Goal: Answer question/provide support: Answer question/provide support

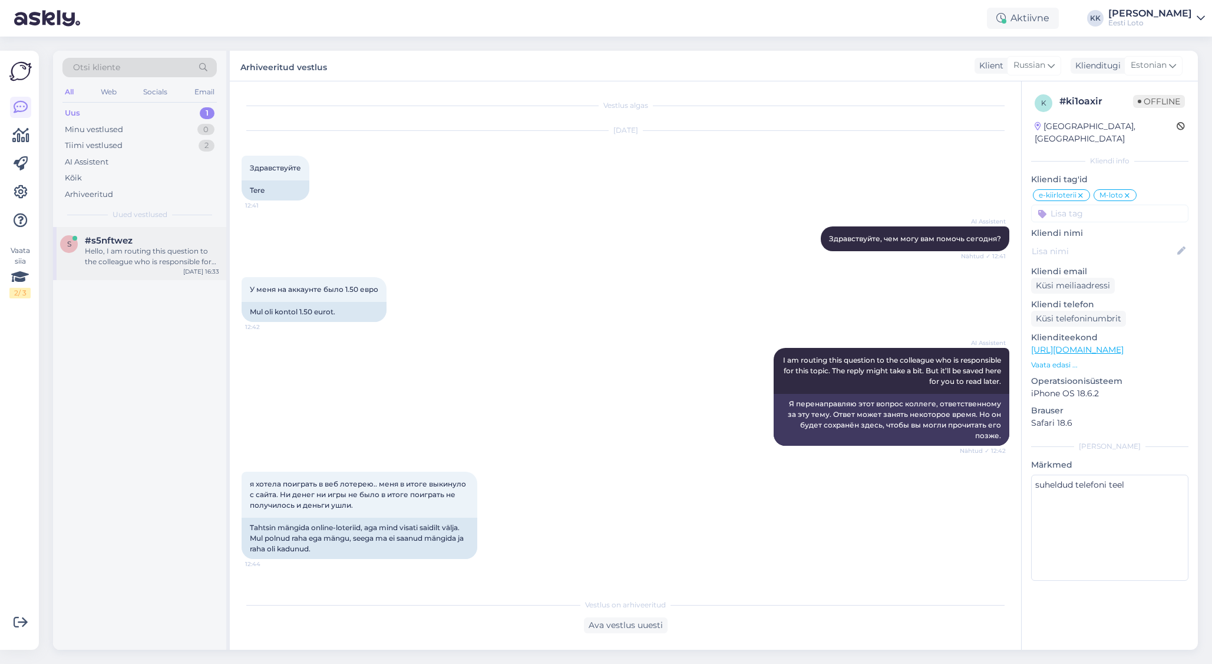
scroll to position [608, 0]
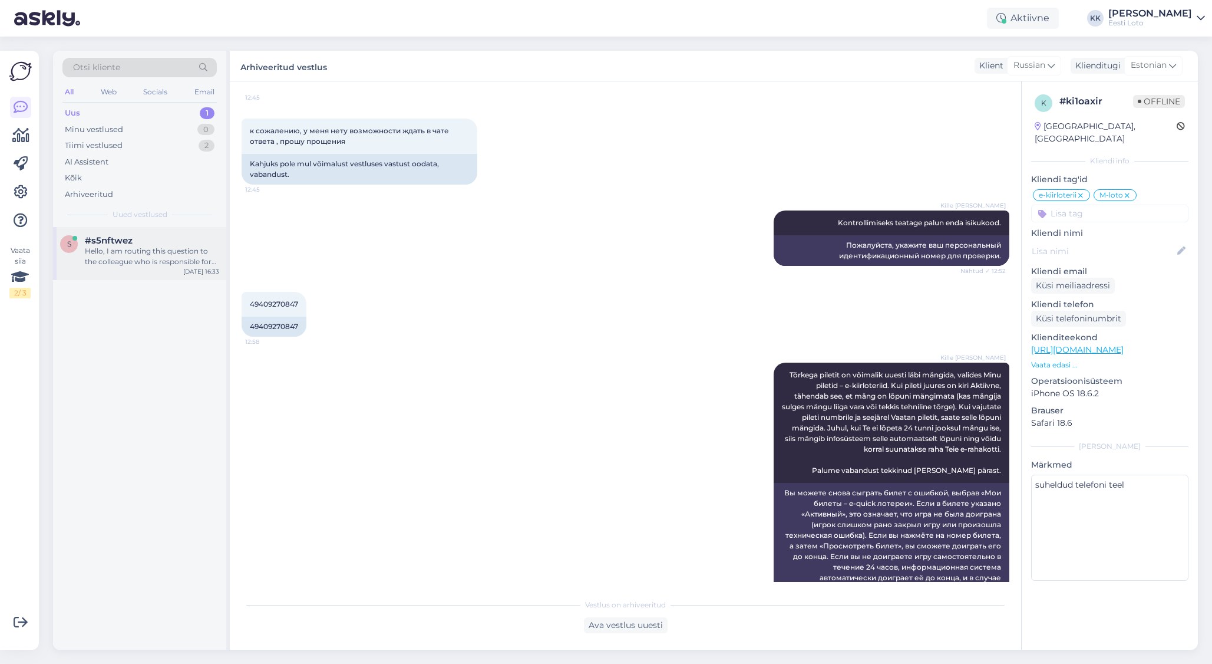
click at [168, 260] on div "Hello, I am routing this question to the colleague who is responsible for this …" at bounding box center [152, 256] width 134 height 21
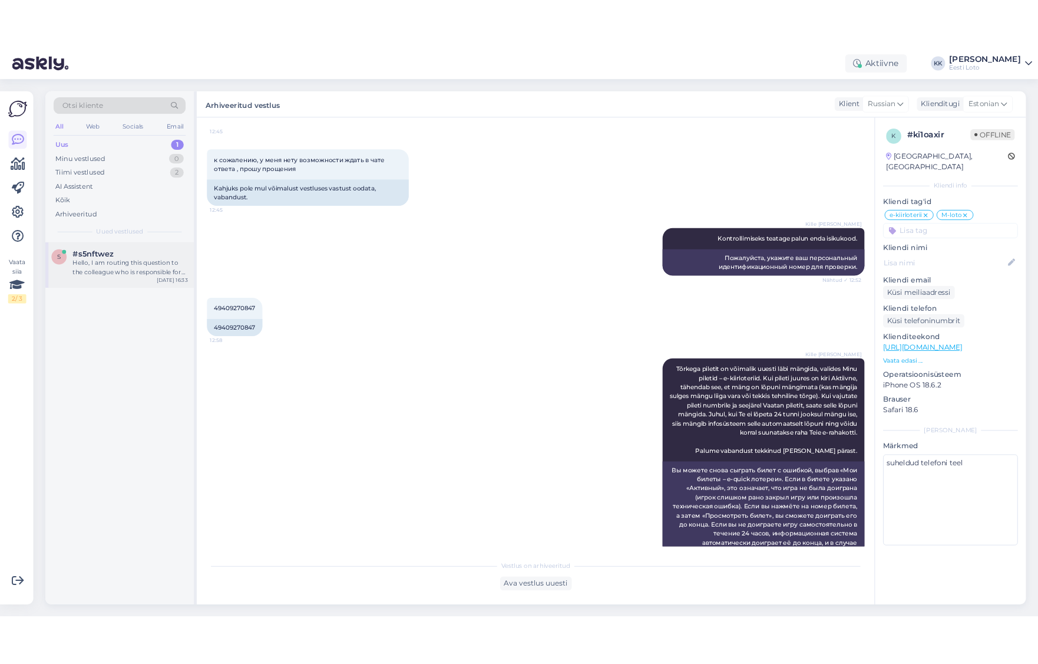
scroll to position [0, 0]
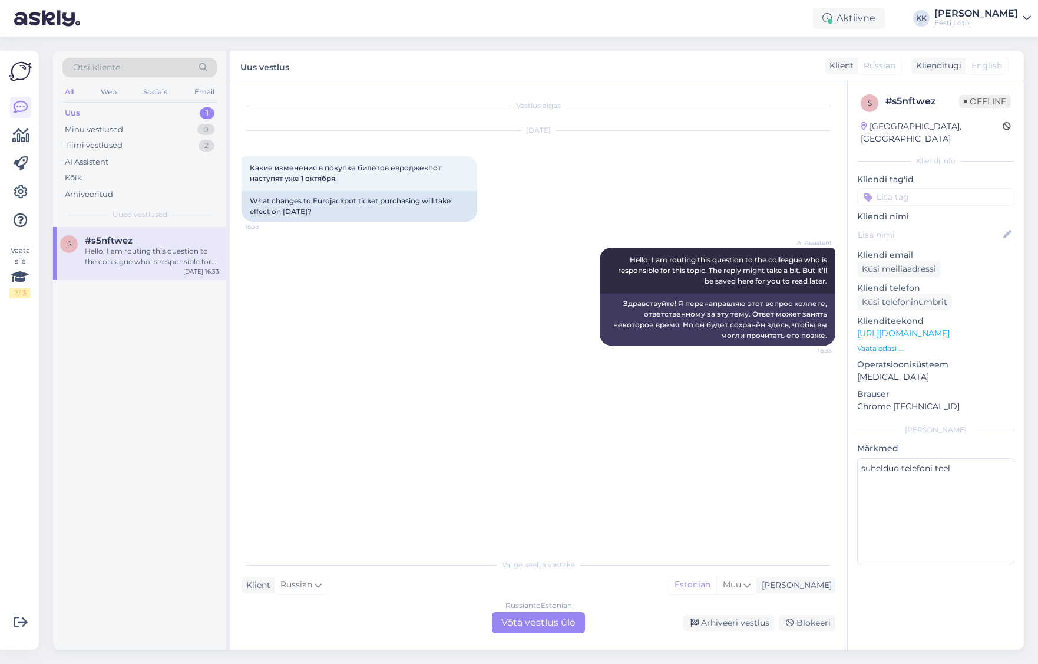
click at [530, 623] on div "Russian to Estonian Võta vestlus üle" at bounding box center [538, 622] width 93 height 21
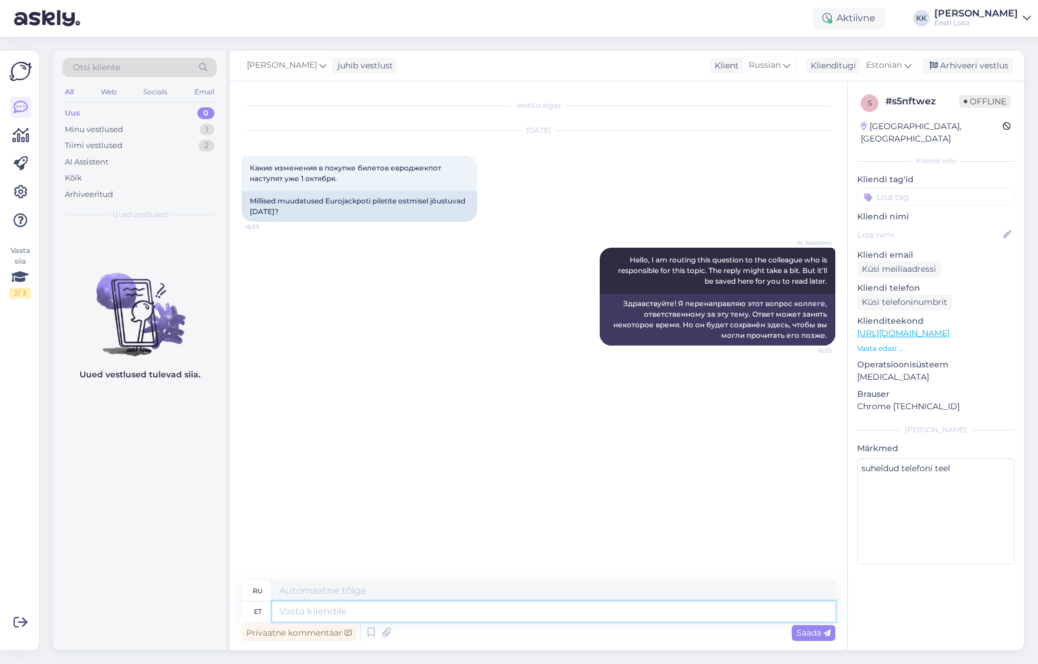
click at [395, 610] on textarea at bounding box center [553, 611] width 563 height 20
type textarea "Tere."
type textarea "Привет"
paste textarea "alates [DATE] lõpetab Eesti Loto paberist mängulipikute kasutamise arvloteriide…"
type textarea "Tere. alates [DATE] lõpetab Eesti Loto paberist mängulipikute kasutamise arvlot…"
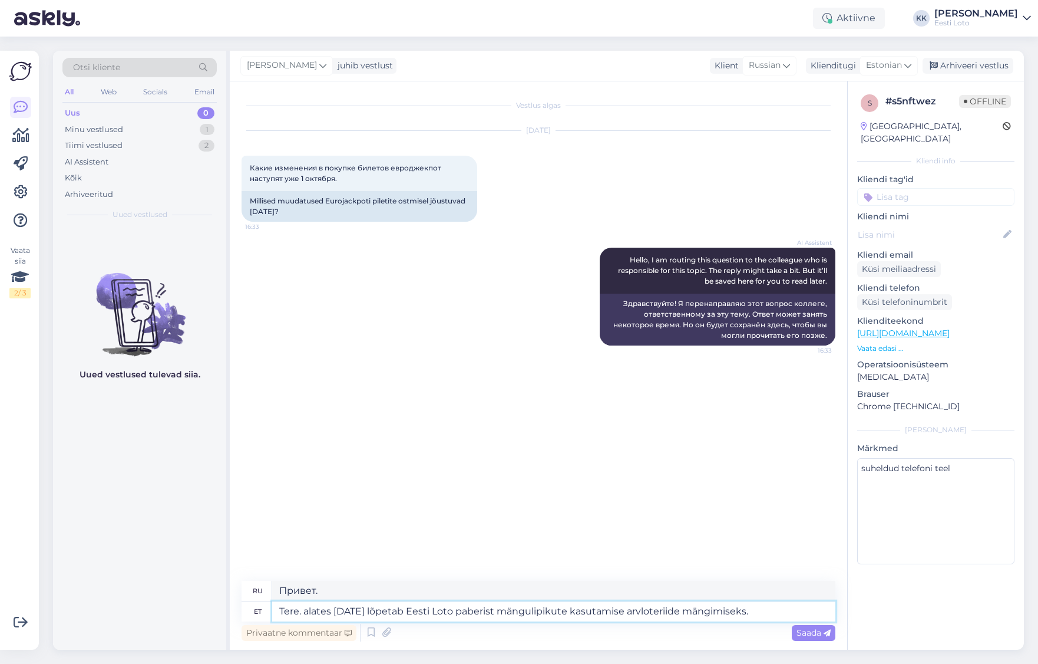
type textarea "Здравствуйте. С 1 октября 2025 года Eesti Loto прекратит использование бумажных…"
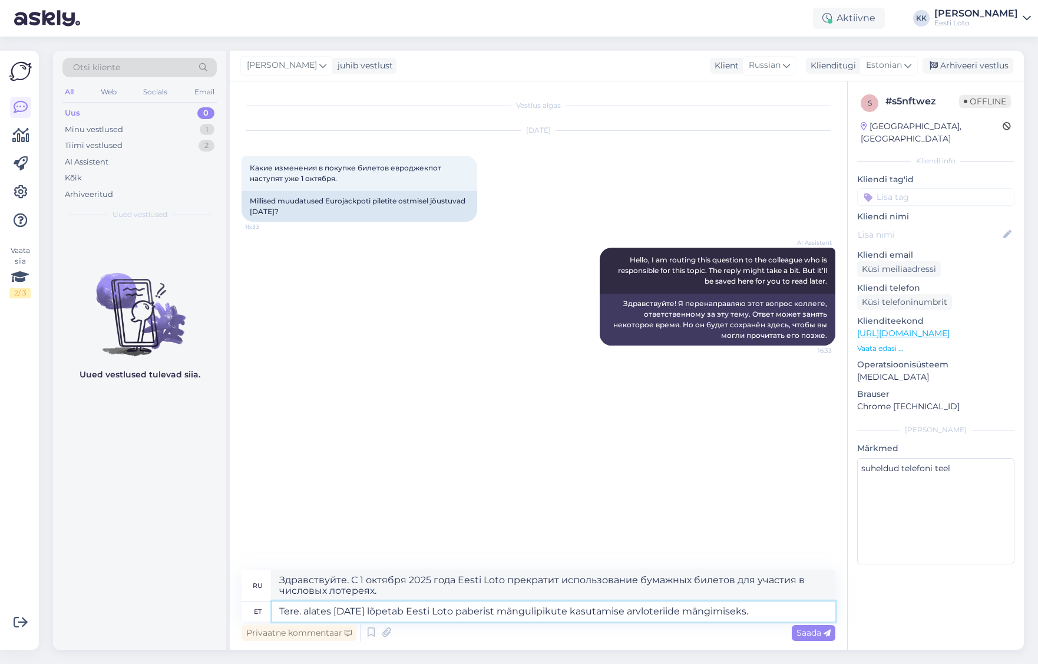
click at [307, 613] on textarea "Tere. alates [DATE] lõpetab Eesti Loto paberist mängulipikute kasutamise arvlot…" at bounding box center [553, 611] width 563 height 20
click at [809, 612] on textarea "Tere. Alates [DATE] lõpetab Eesti Loto paberist mängulipikute kasutamise arvlot…" at bounding box center [553, 611] width 563 height 20
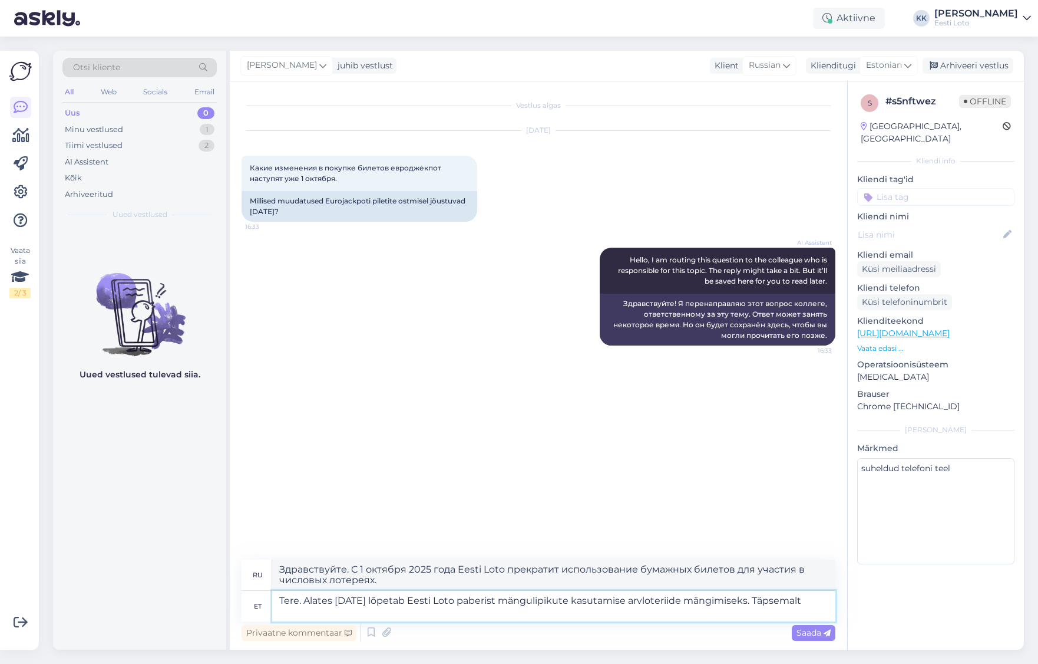
type textarea "Tere. Alates [DATE] lõpetab Eesti Loto paberist mängulipikute kasutamise arvlot…"
type textarea "Здравствуйте! С 1 октября 2025 года Eesti Loto прекратит использование бумажных…"
type textarea "Tere. Alates [DATE] lõpetab Eesti Loto paberist mängulipikute kasutamise arvlot…"
type textarea "Здравствуйте! С 1 октября 2025 года Eesti Loto прекратит использование бумажных…"
type textarea "Tere. Alates [DATE] lõpetab Eesti Loto paberist mängulipikute kasutamise arvlot…"
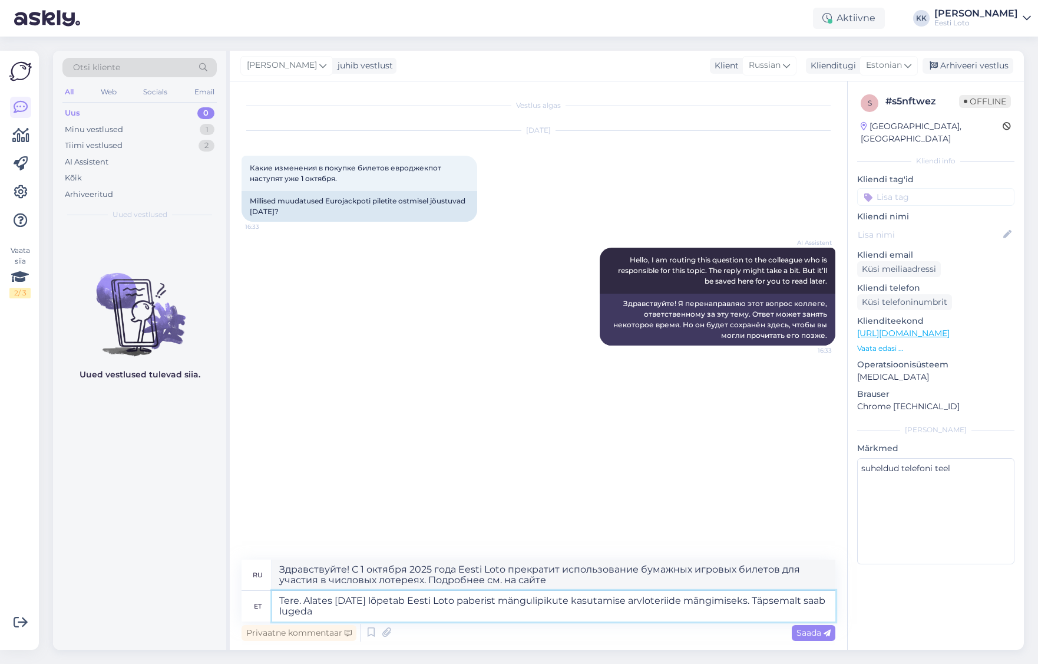
type textarea "Здравствуйте. С 1 октября 2025 года Eesti Loto прекратит использование бумажных…"
type textarea "Tere. Alates [DATE] lõpetab Eesti Loto paberist mängulipikute kasutamise arvlot…"
type textarea "Здравствуйте! С 1 октября 2025 года Eesti Loto прекратит использование бумажных…"
type textarea "Tere. Alates [DATE] lõpetab Eesti Loto paberist mängulipikute kasutamise arvlot…"
type textarea "Здравствуйте! С 1 октября 2025 года Eesti Loto прекратит использование бумажных…"
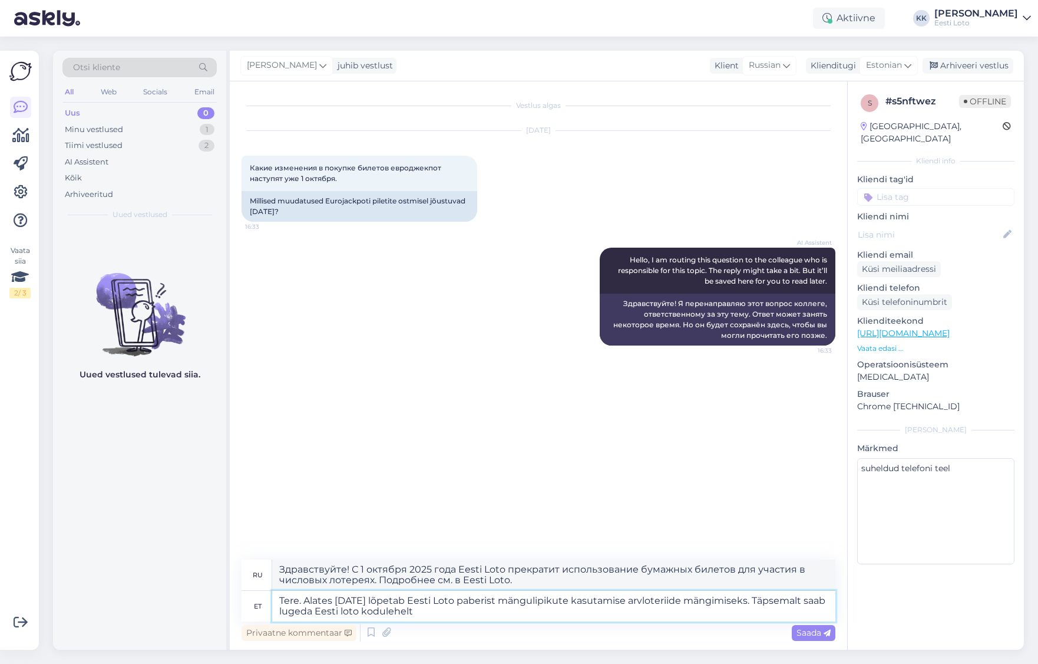
type textarea "Tere. Alates [DATE] lõpetab Eesti Loto paberist mängulipikute kasutamise arvlot…"
type textarea "Здравствуйте. С 1 октября 2025 года Eesti Loto прекращает использование бумажны…"
type textarea "Tere. Alates [DATE] lõpetab Eesti Loto paberist mängulipikute kasutamise arvlot…"
type textarea "Здравствуйте. С 1 октября 2025 года Eesti Loto прекращает использование бумажны…"
drag, startPoint x: 491, startPoint y: 612, endPoint x: 280, endPoint y: 613, distance: 211.0
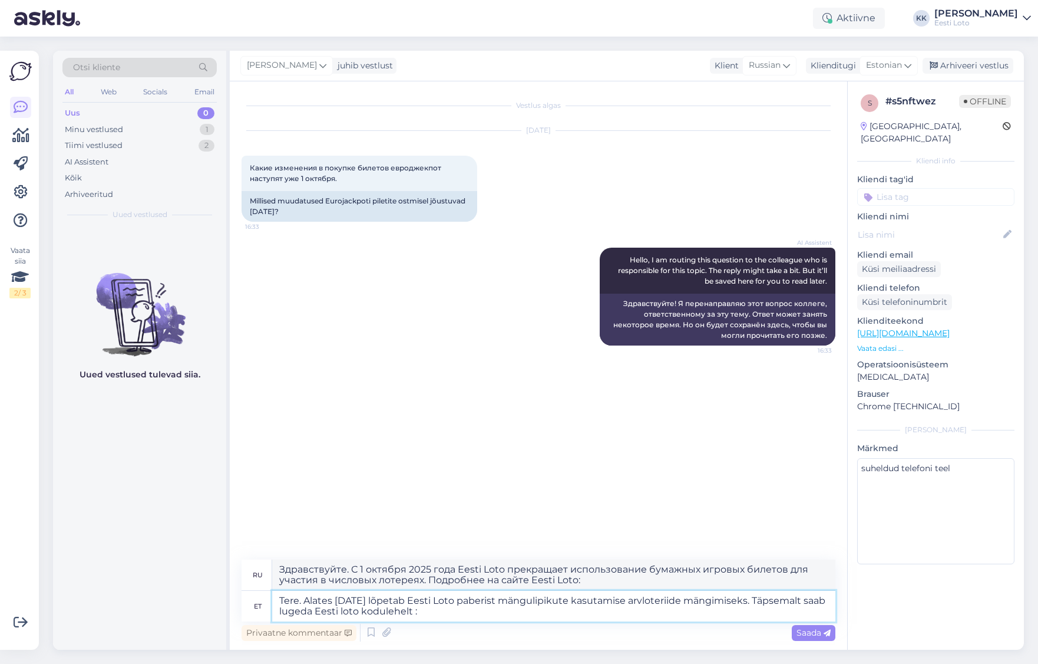
click at [280, 613] on textarea "Tere. Alates [DATE] lõpetab Eesti Loto paberist mängulipikute kasutamise arvlot…" at bounding box center [553, 605] width 563 height 31
type textarea "Tere. Alates [DATE] lõpetab Eesti Loto paberist mängulipikute kasutamise arvlot…"
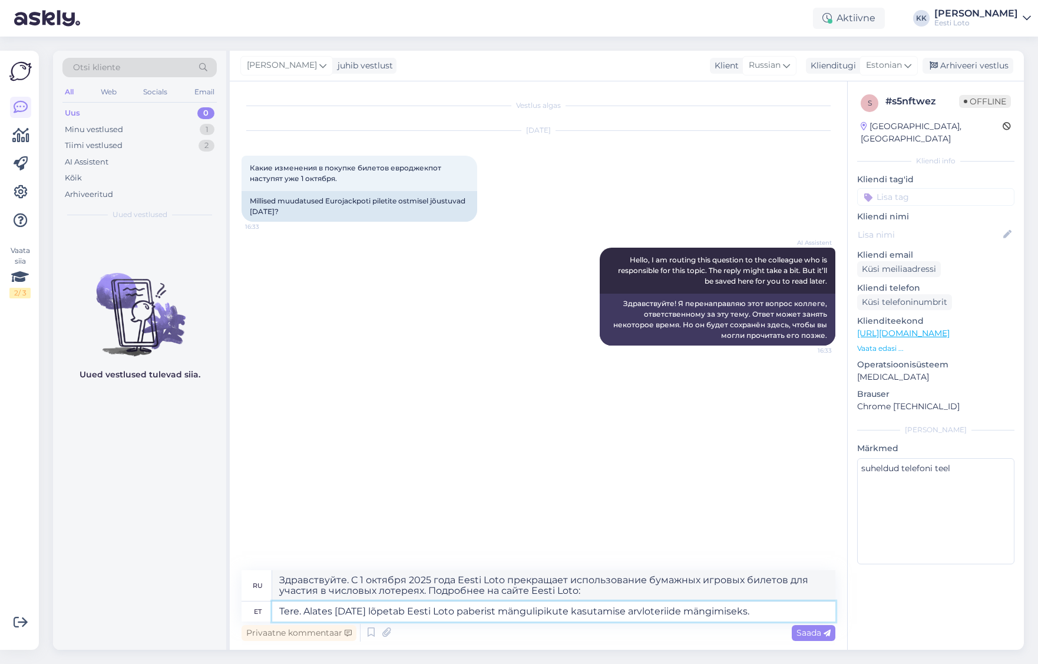
type textarea "Здравствуйте. С 1 октября 2025 года Eesti Loto прекратит использование бумажных…"
type textarea "Tere. Alates [DATE] lõpetab Eesti Loto paberist mängulipikute kasutamise arvlot…"
click at [814, 634] on span "Saada" at bounding box center [814, 632] width 34 height 11
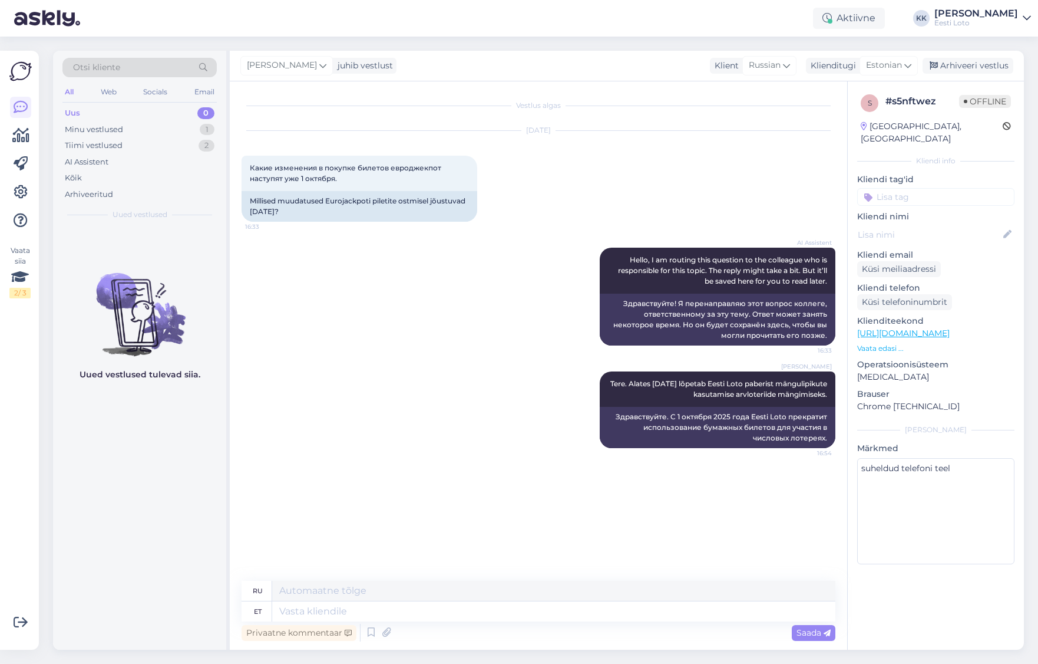
click at [921, 188] on input at bounding box center [935, 197] width 157 height 18
type input "Digilipik"
click at [943, 226] on span "digilipik" at bounding box center [936, 229] width 27 height 7
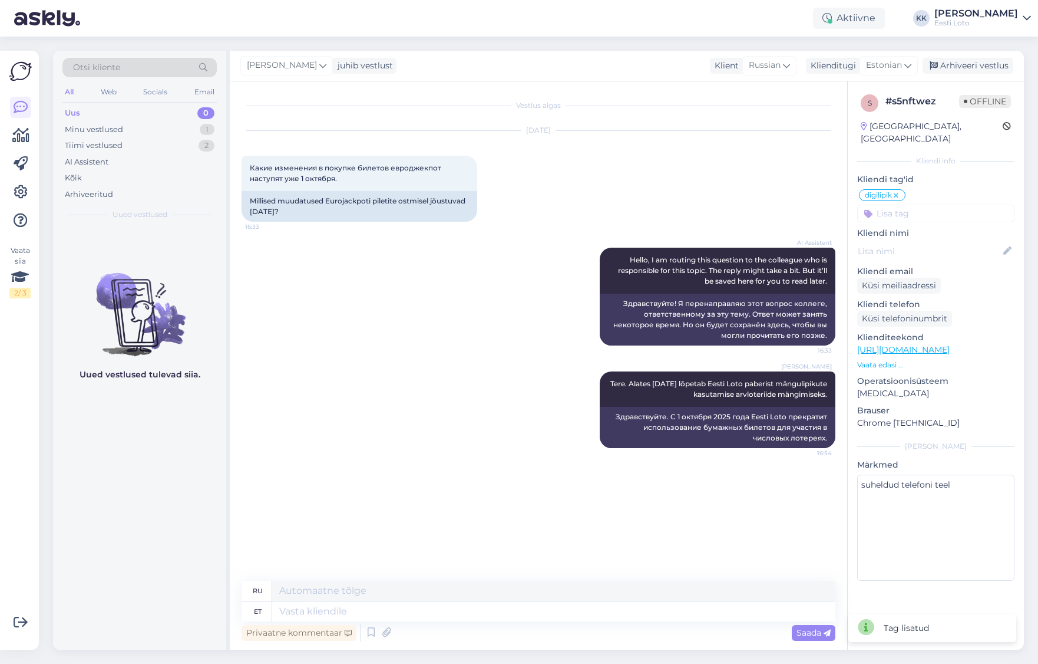
click at [976, 57] on div "[PERSON_NAME] juhib vestlust Klient [DEMOGRAPHIC_DATA] Klienditugi [DEMOGRAPHIC…" at bounding box center [627, 66] width 794 height 31
click at [976, 62] on div "Arhiveeri vestlus" at bounding box center [968, 66] width 91 height 16
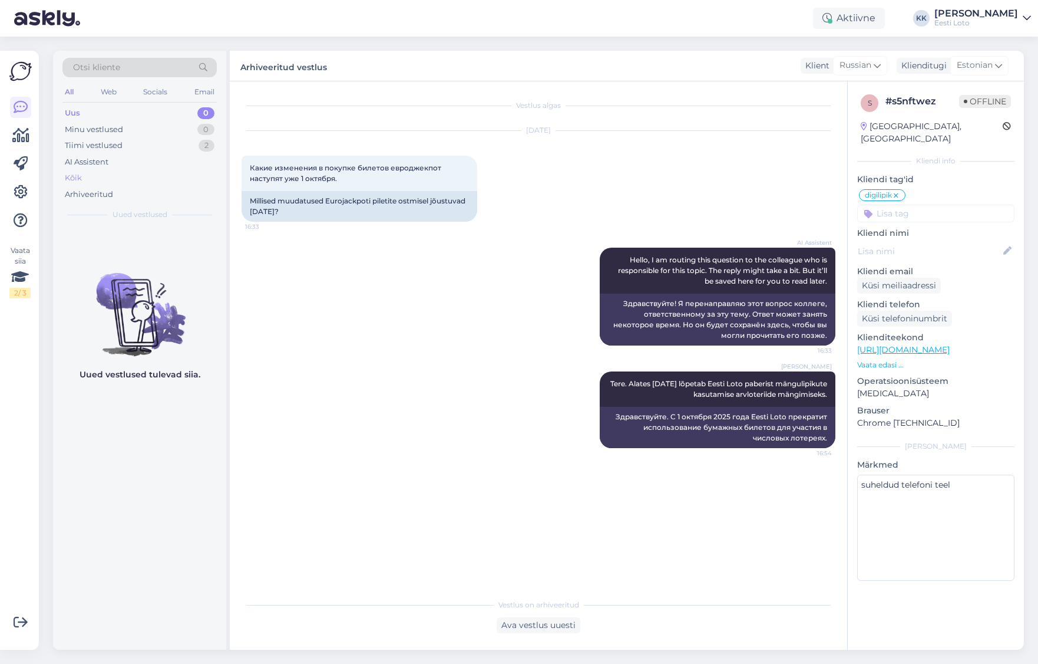
click at [99, 182] on div "Kõik" at bounding box center [139, 178] width 154 height 17
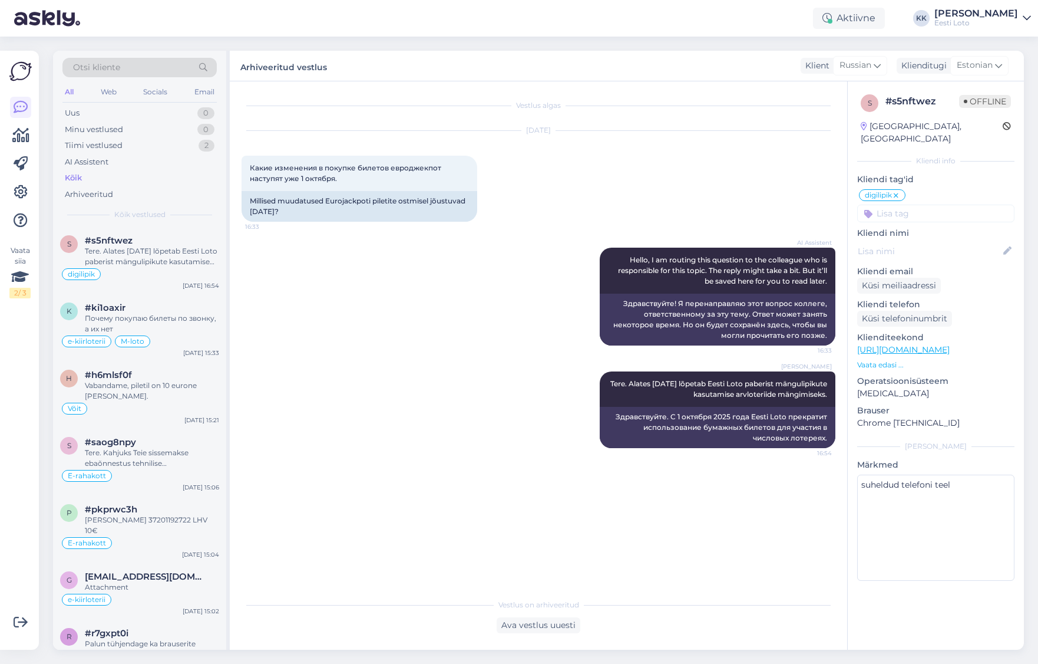
click at [153, 65] on div "Otsi kliente" at bounding box center [139, 67] width 154 height 19
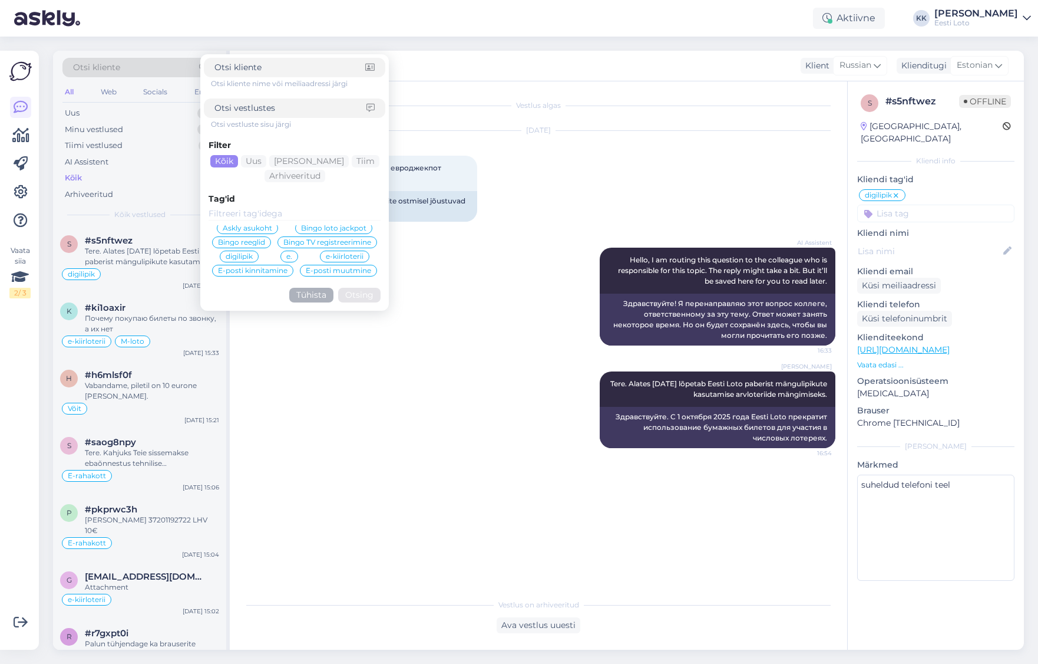
scroll to position [17, 0]
click at [238, 260] on span "digilipik" at bounding box center [239, 258] width 27 height 7
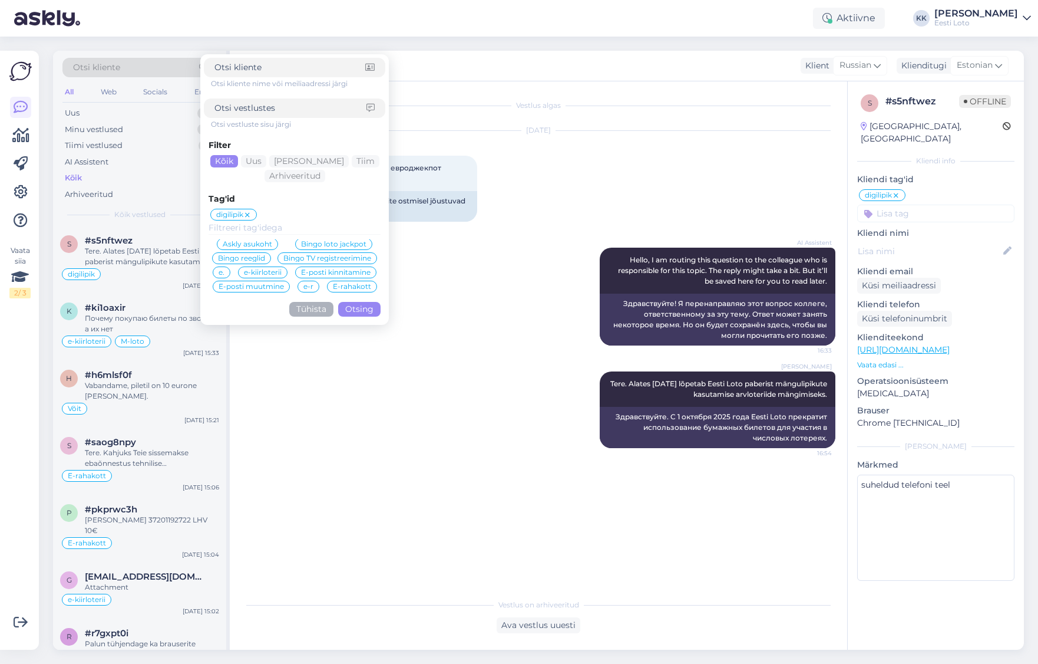
scroll to position [14, 0]
click at [370, 313] on button "Otsing" at bounding box center [359, 309] width 42 height 15
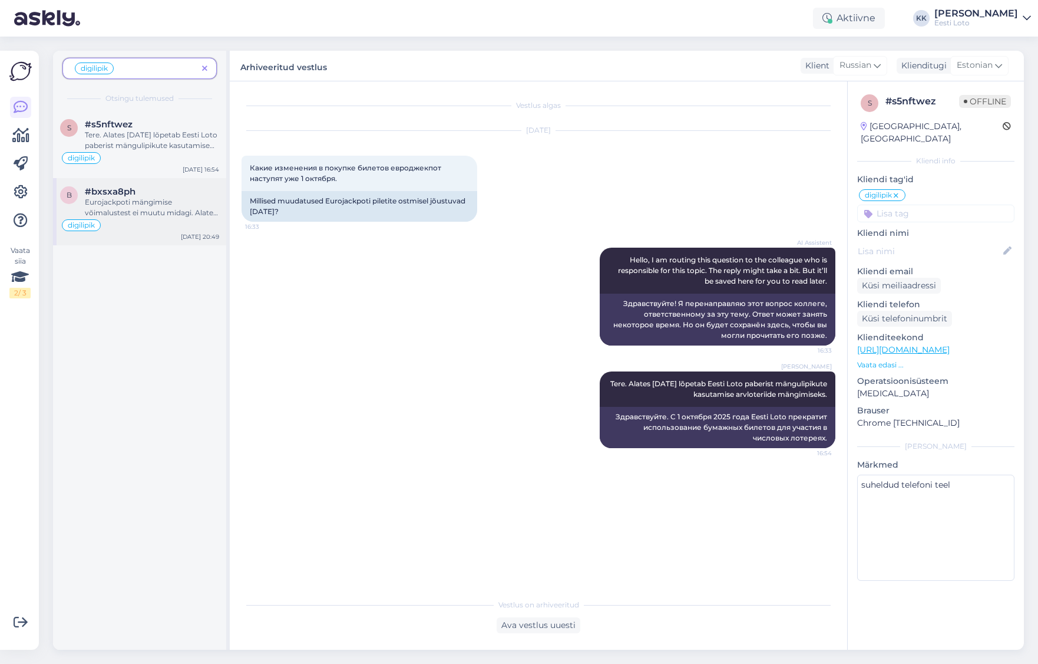
click at [129, 205] on div "Eurojackpoti mängimise võimalustest ei muutu midagi. Alates [DATE] lõpetab Eest…" at bounding box center [152, 207] width 134 height 21
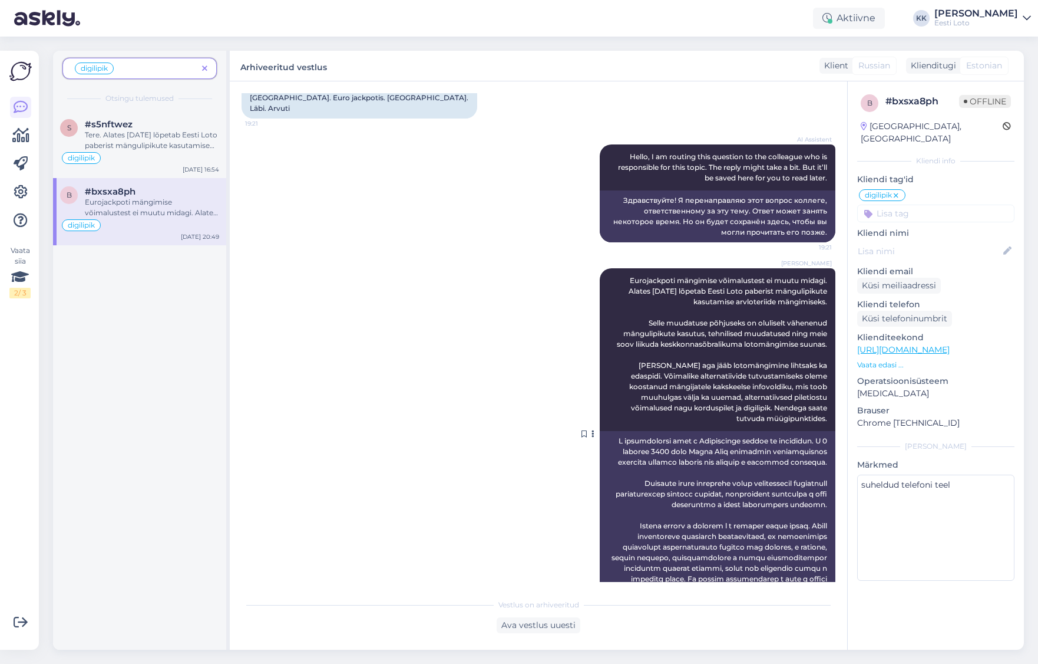
scroll to position [155, 0]
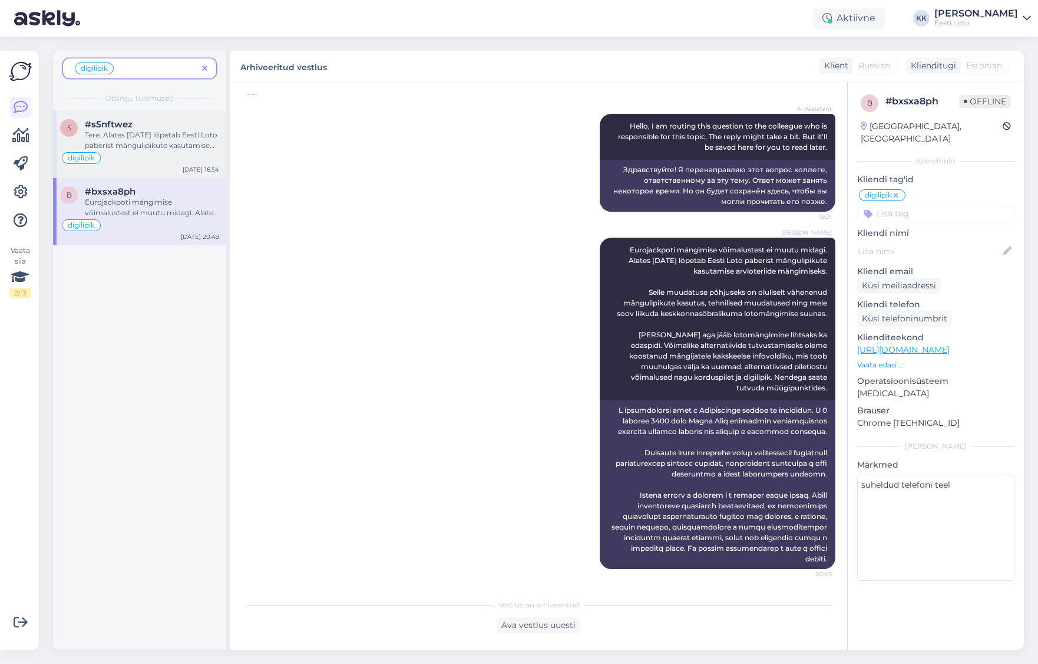
click at [125, 139] on div "Tere. Alates [DATE] lõpetab Eesti Loto paberist mängulipikute kasutamise arvlot…" at bounding box center [152, 140] width 134 height 21
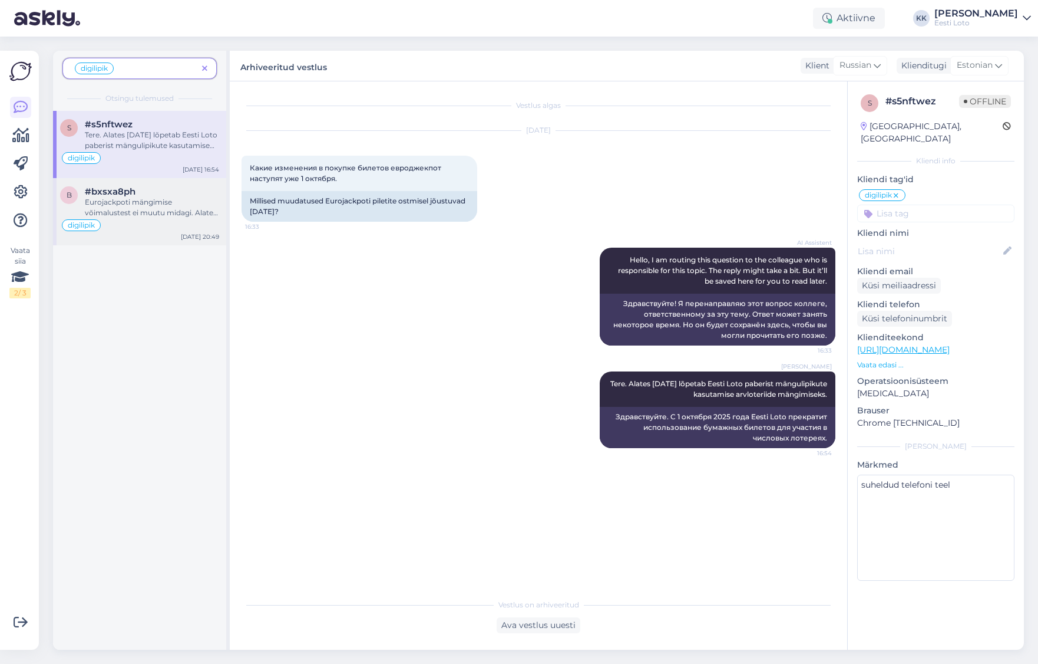
click at [140, 209] on div "Eurojackpoti mängimise võimalustest ei muutu midagi. Alates [DATE] lõpetab Eest…" at bounding box center [152, 207] width 134 height 21
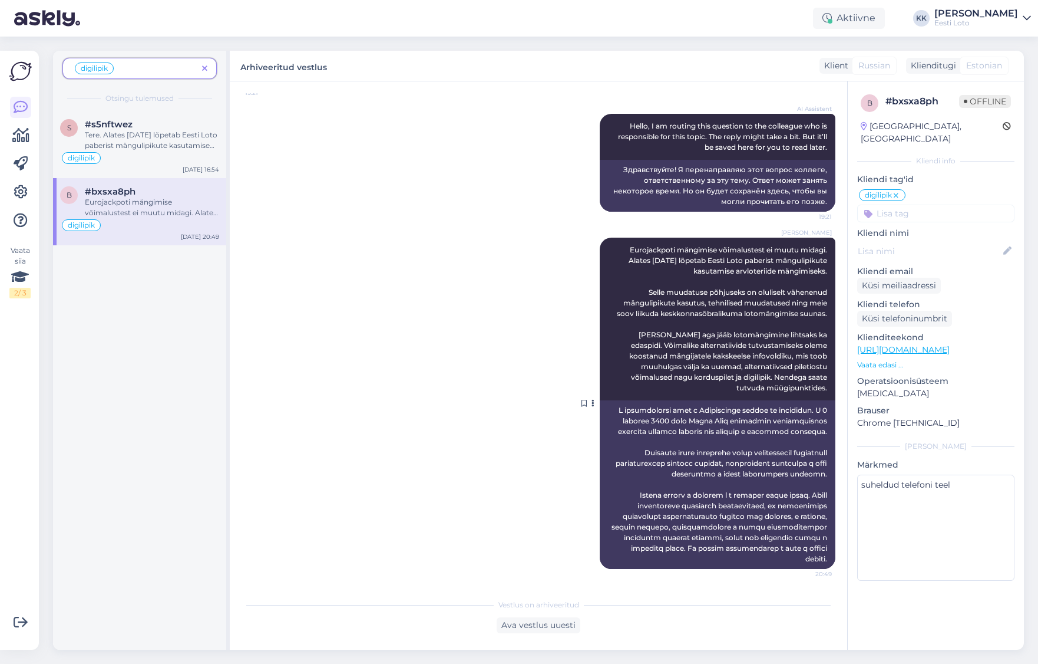
scroll to position [146, 0]
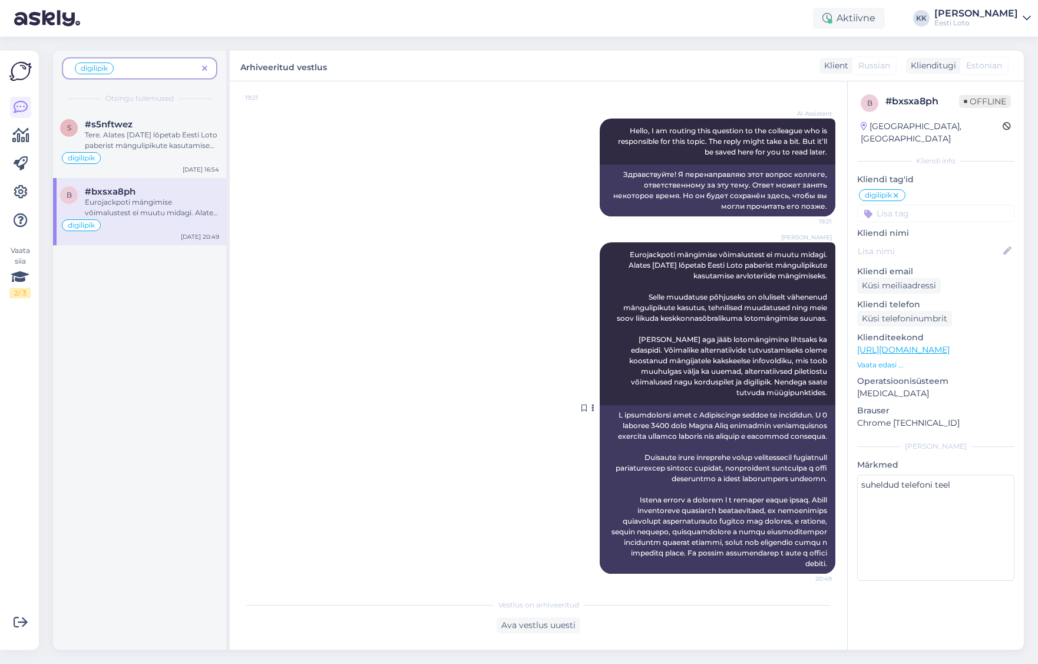
drag, startPoint x: 647, startPoint y: 275, endPoint x: 831, endPoint y: 378, distance: 211.1
click at [831, 378] on div "[PERSON_NAME] Eurojackpoti mängimise võimalustest ei muutu midagi. Alates [DATE…" at bounding box center [718, 323] width 236 height 163
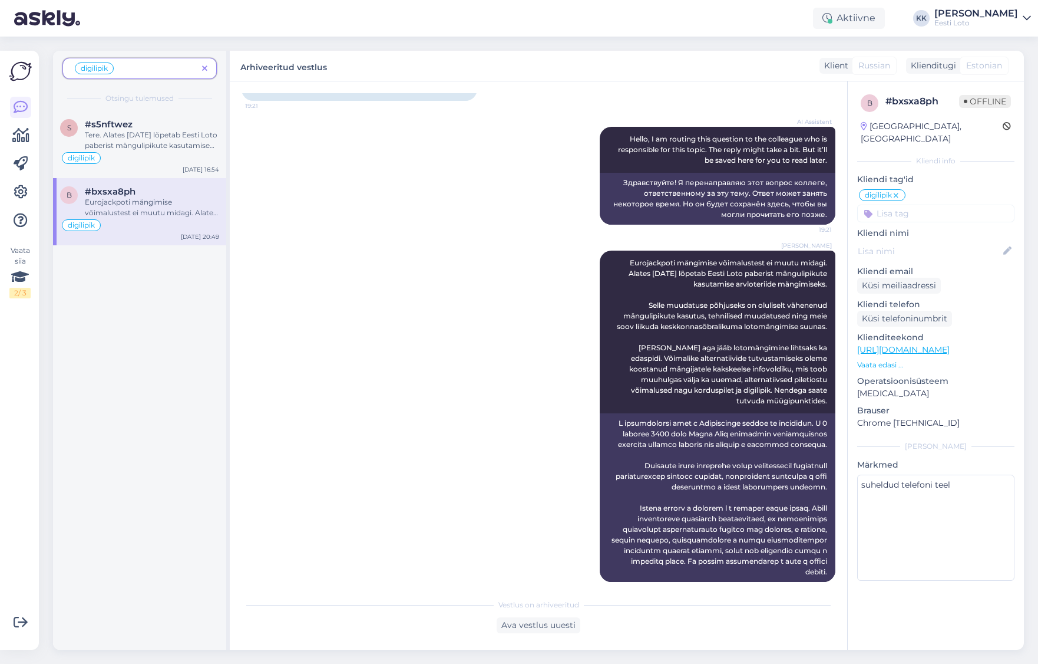
scroll to position [131, 0]
copy span "elle muudatuse põhjuseks on oluliselt vähenenud mängulipikute kasutus, tehnilis…"
click at [134, 138] on div "Tere. Alates [DATE] lõpetab Eesti Loto paberist mängulipikute kasutamise arvlot…" at bounding box center [152, 140] width 134 height 21
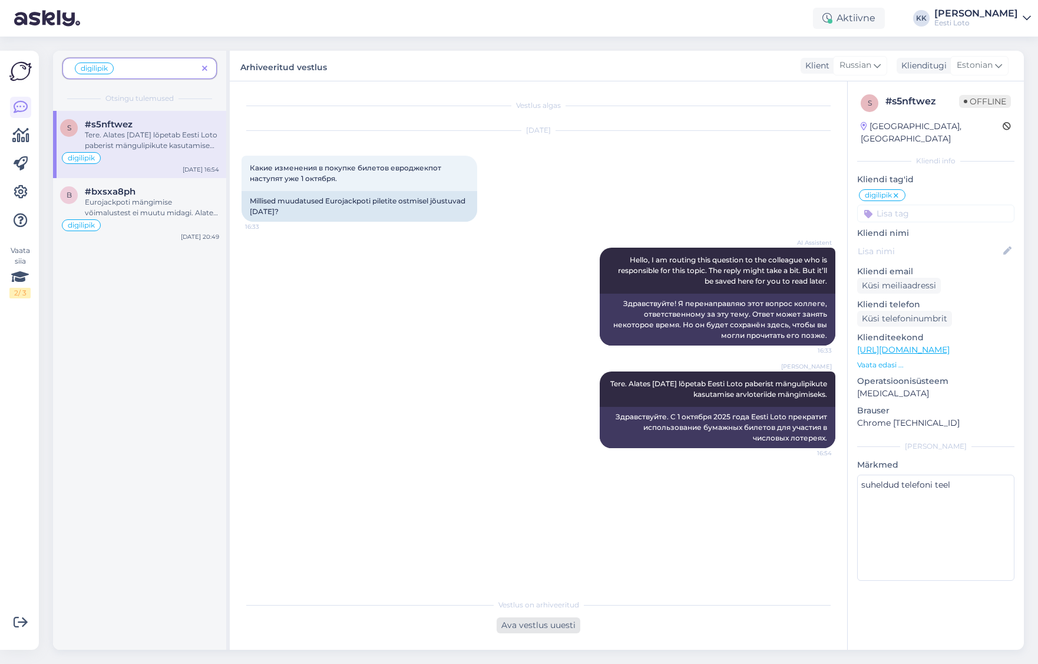
click at [562, 623] on div "Ava vestlus uuesti" at bounding box center [539, 625] width 84 height 16
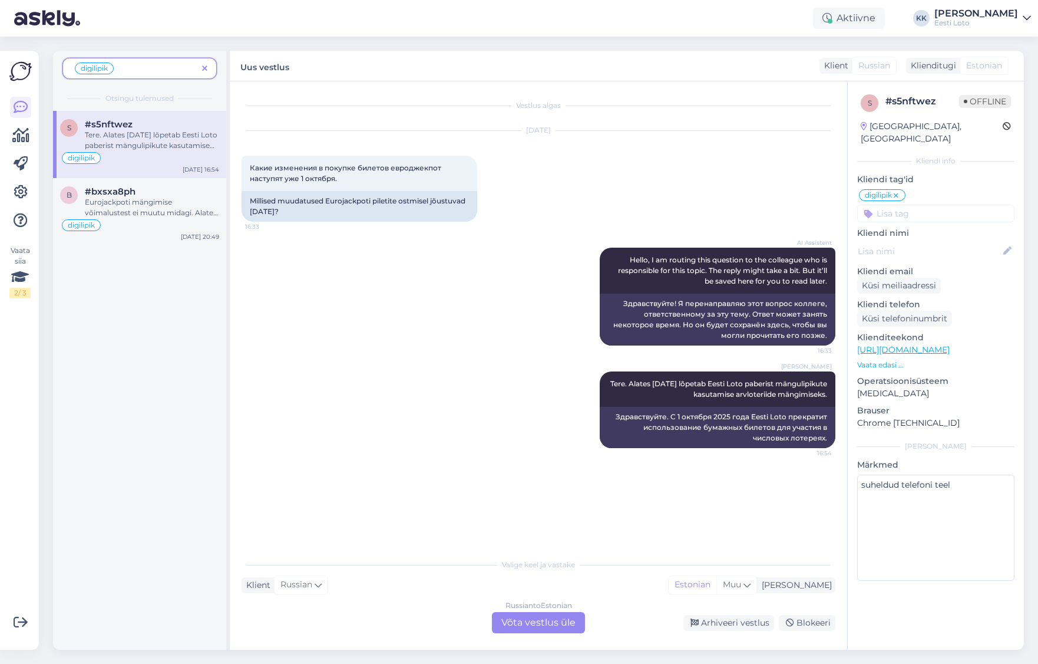
click at [544, 622] on div "Russian to Estonian Võta vestlus üle" at bounding box center [538, 622] width 93 height 21
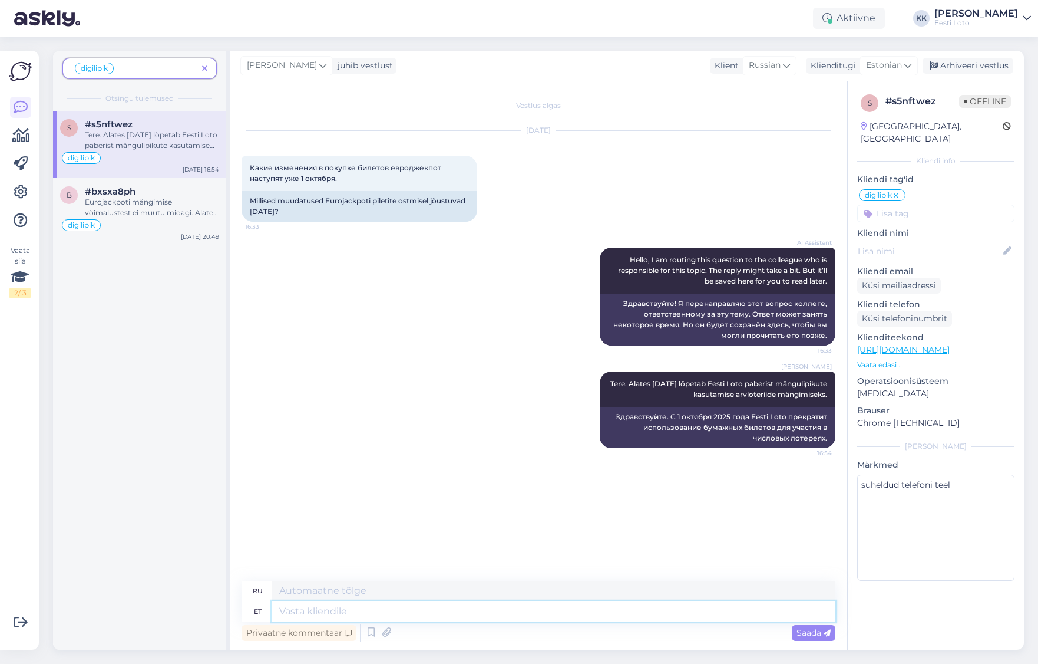
click at [545, 612] on textarea at bounding box center [553, 611] width 563 height 20
paste textarea "elle muudatuse põhjuseks on oluliselt vähenenud mängulipikute kasutus, tehnilis…"
type textarea "elle muudatuse põhjuseks on oluliselt vähenenud mängulipikute kasutus, tehnilis…"
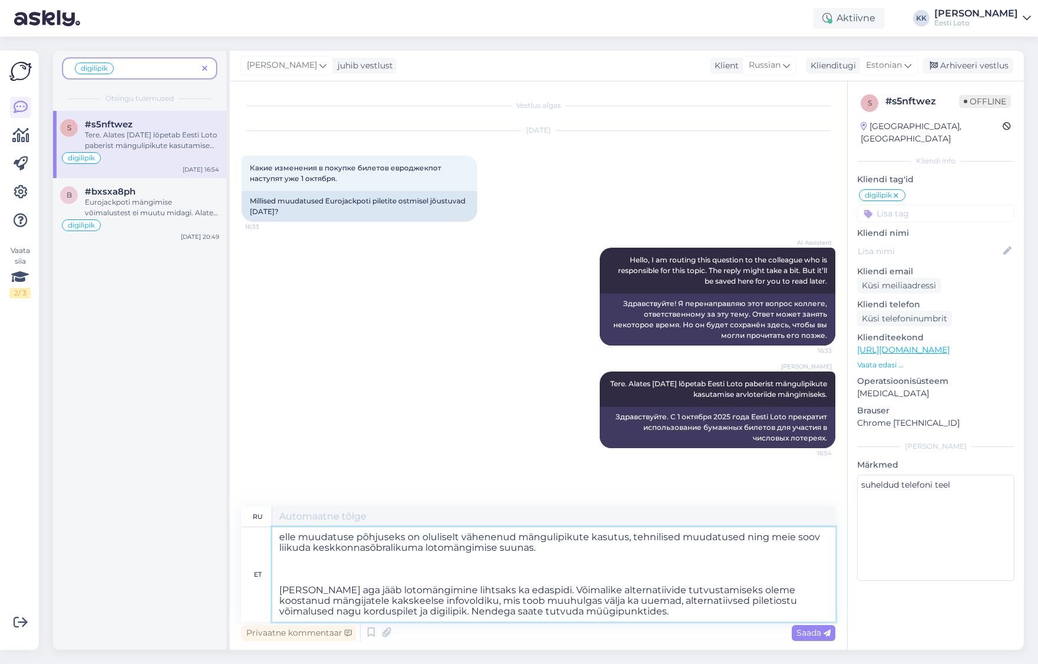
type textarea "Причиной этого изменения стало значительное сокращение использования игровых би…"
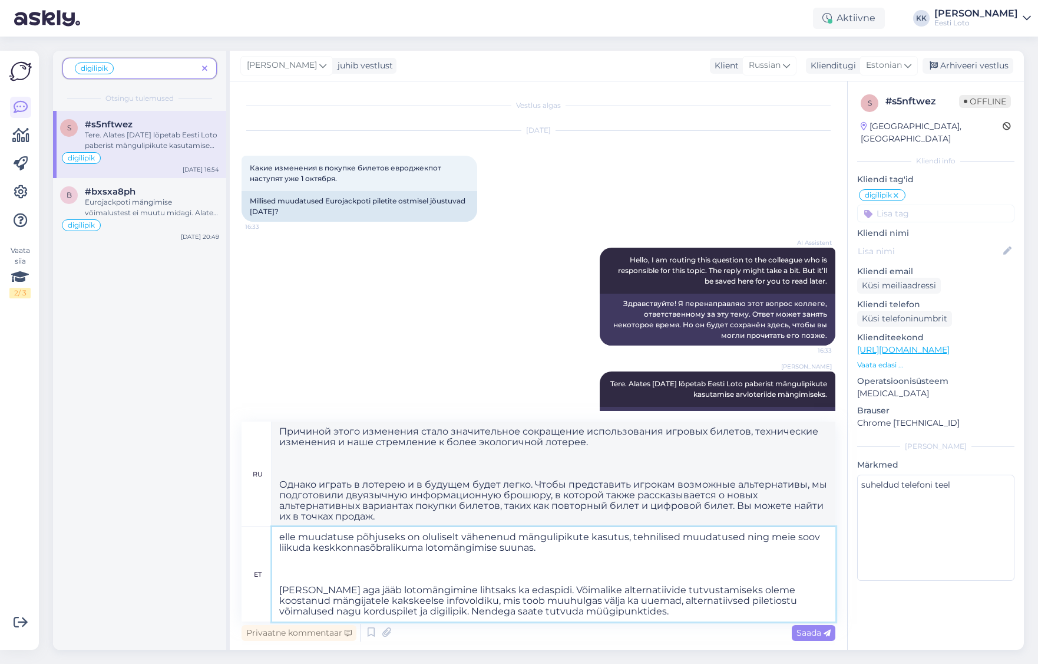
click at [280, 539] on textarea "elle muudatuse põhjuseks on oluliselt vähenenud mängulipikute kasutus, tehnilis…" at bounding box center [553, 574] width 563 height 94
type textarea "Selle muudatuse põhjuseks on oluliselt vähenenud mängulipikute kasutus, tehnili…"
type textarea "Причиной этого изменения стало значительное сокращение использования игровых би…"
click at [280, 589] on textarea "Selle muudatuse põhjuseks on oluliselt vähenenud mängulipikute kasutus, tehnili…" at bounding box center [553, 574] width 563 height 94
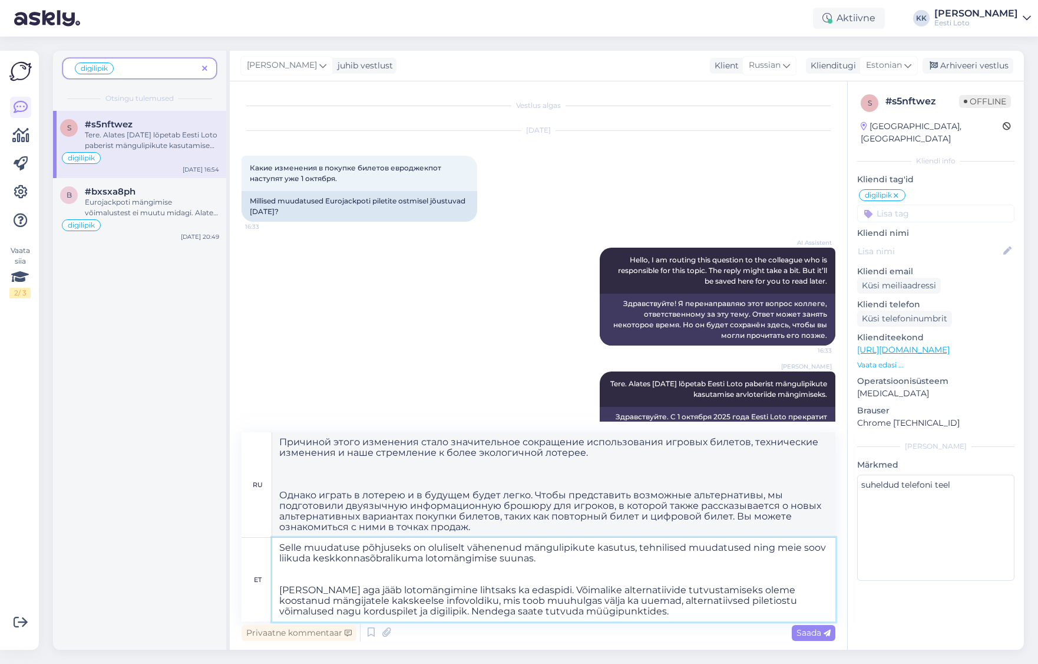
type textarea "Selle muudatuse põhjuseks on oluliselt vähenenud mängulipikute kasutus, tehnili…"
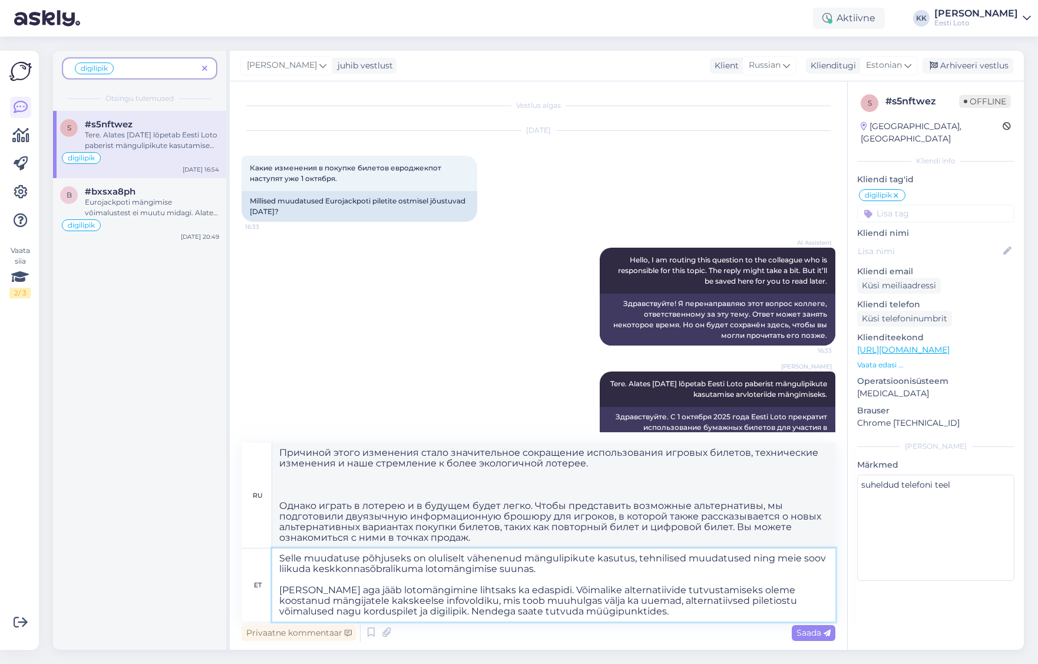
type textarea "Причиной этого изменения стало значительное сокращение использования игровых би…"
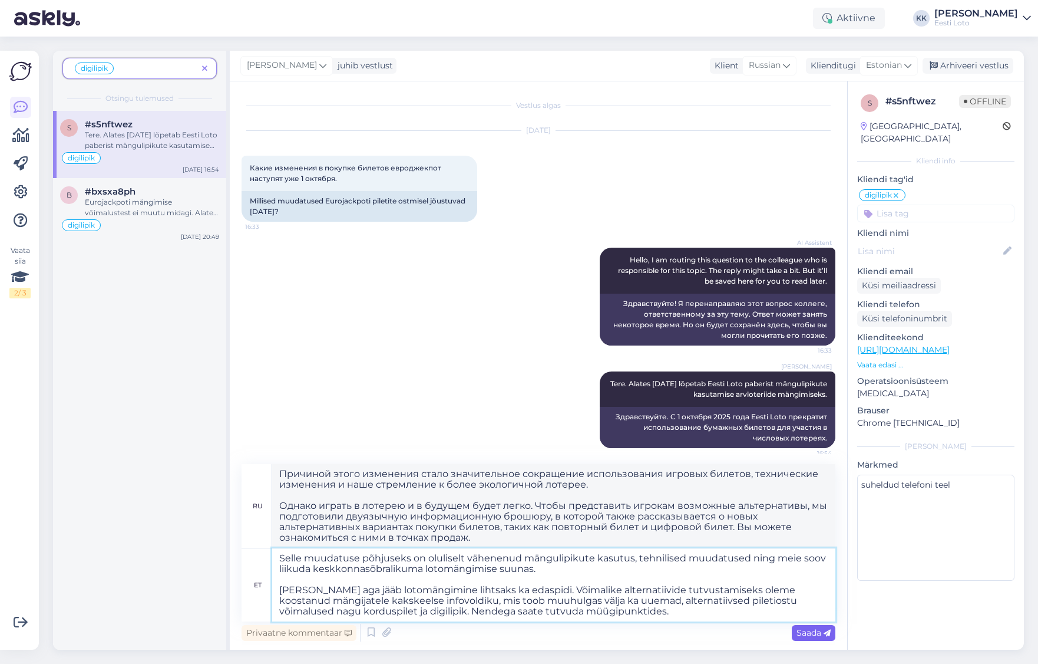
type textarea "Selle muudatuse põhjuseks on oluliselt vähenenud mängulipikute kasutus, tehnili…"
click at [810, 632] on span "Saada" at bounding box center [814, 632] width 34 height 11
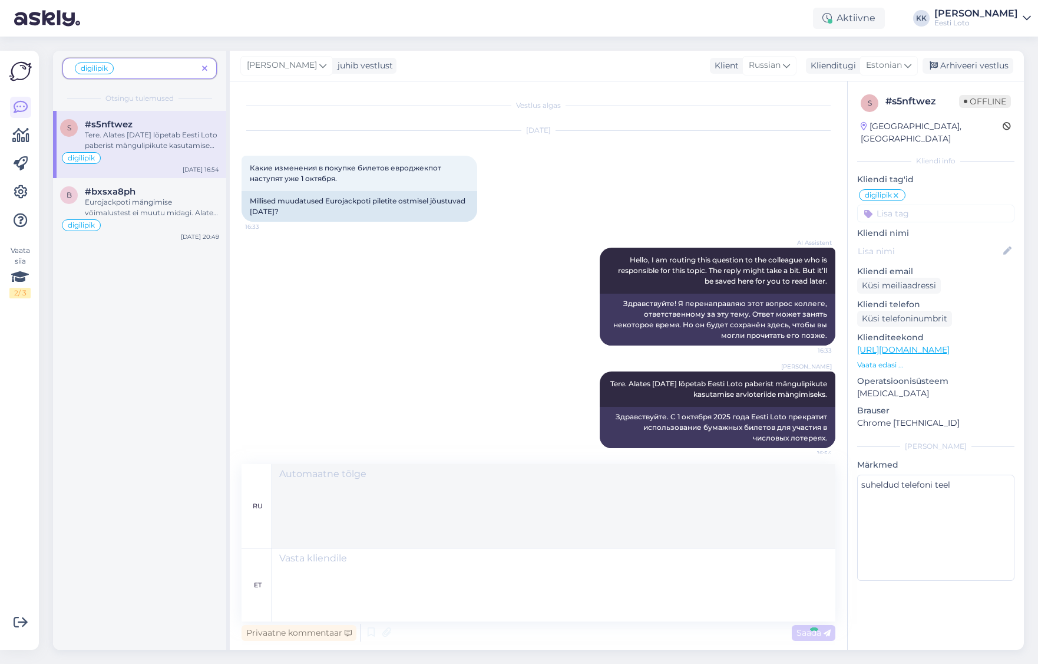
scroll to position [174, 0]
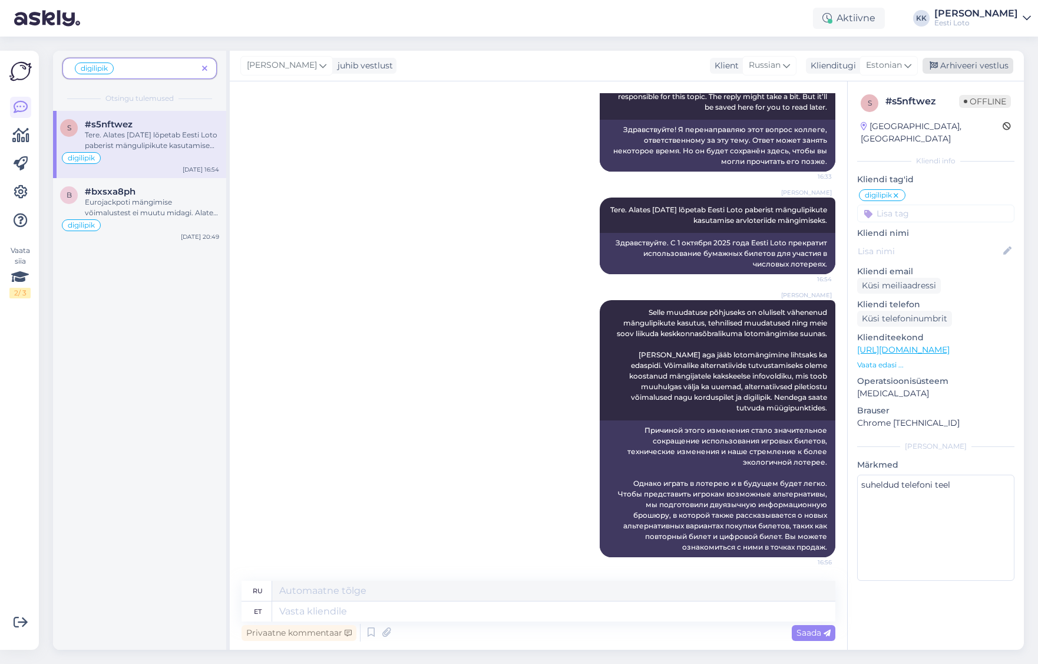
click at [998, 64] on div "Arhiveeri vestlus" at bounding box center [968, 66] width 91 height 16
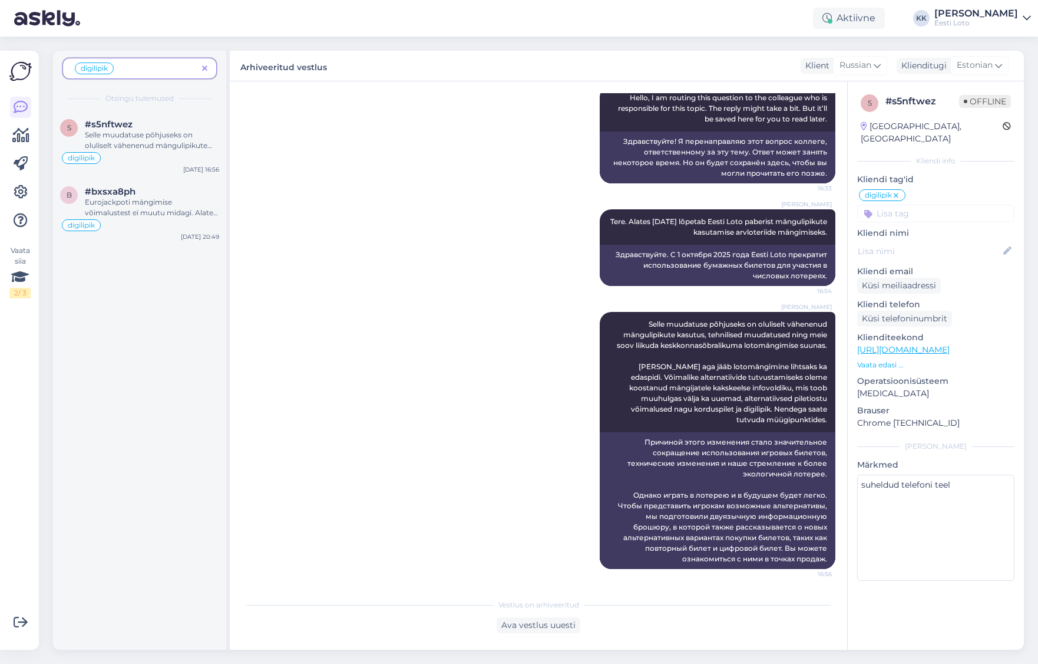
click at [205, 68] on icon at bounding box center [204, 69] width 5 height 8
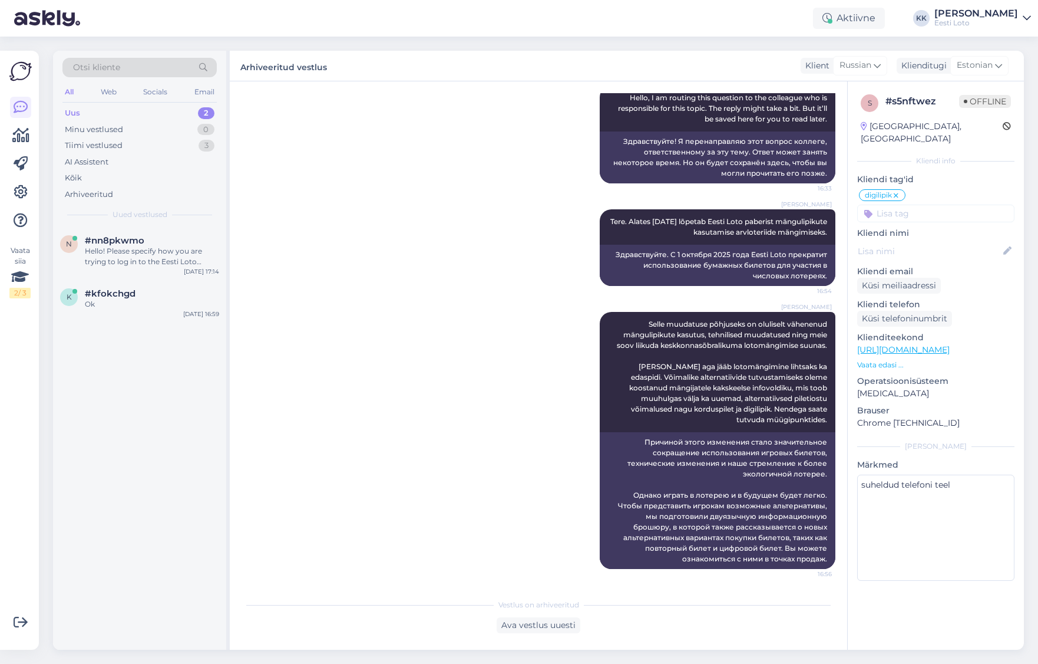
click at [131, 111] on div "Uus 2" at bounding box center [139, 113] width 154 height 17
click at [136, 288] on div "#kfokchgd" at bounding box center [152, 293] width 134 height 11
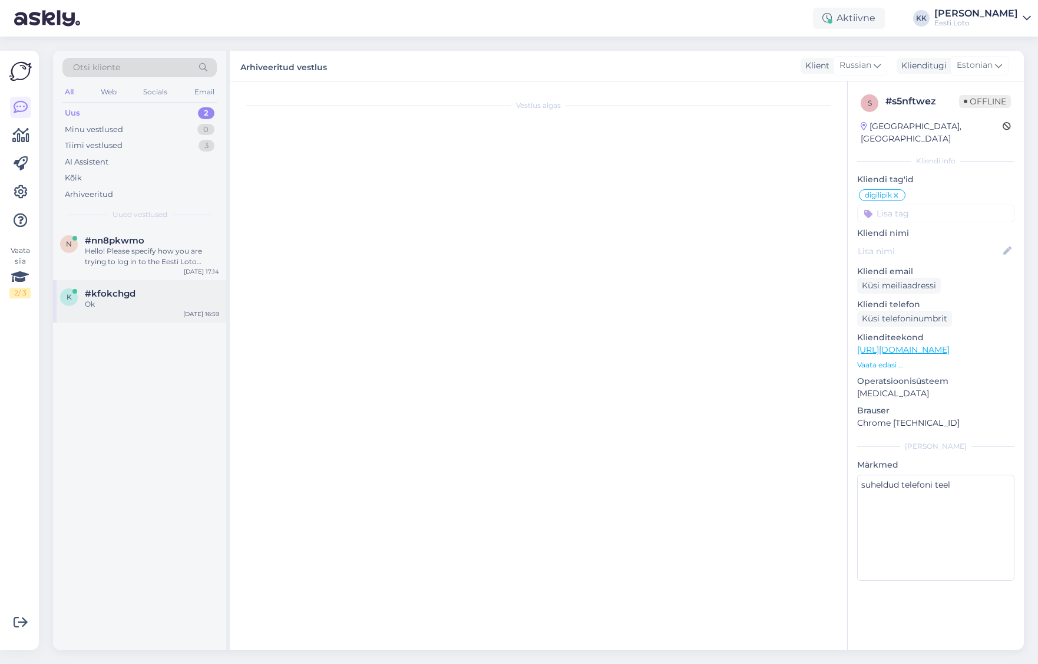
scroll to position [0, 0]
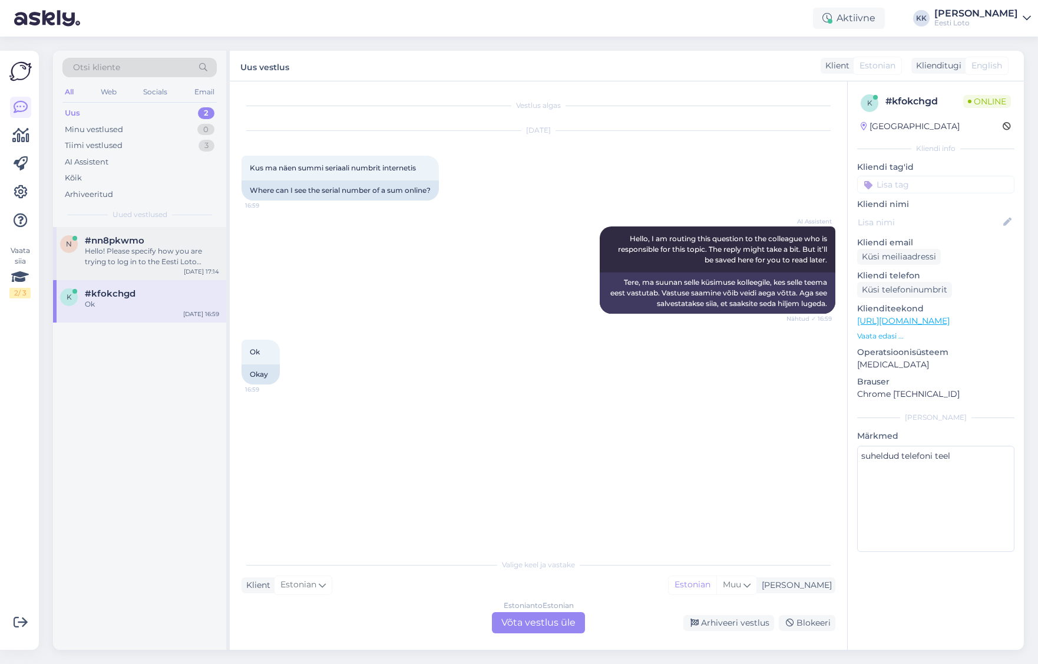
click at [146, 253] on div "Hello! Please specify how you are trying to log in to the Eesti Loto website an…" at bounding box center [152, 256] width 134 height 21
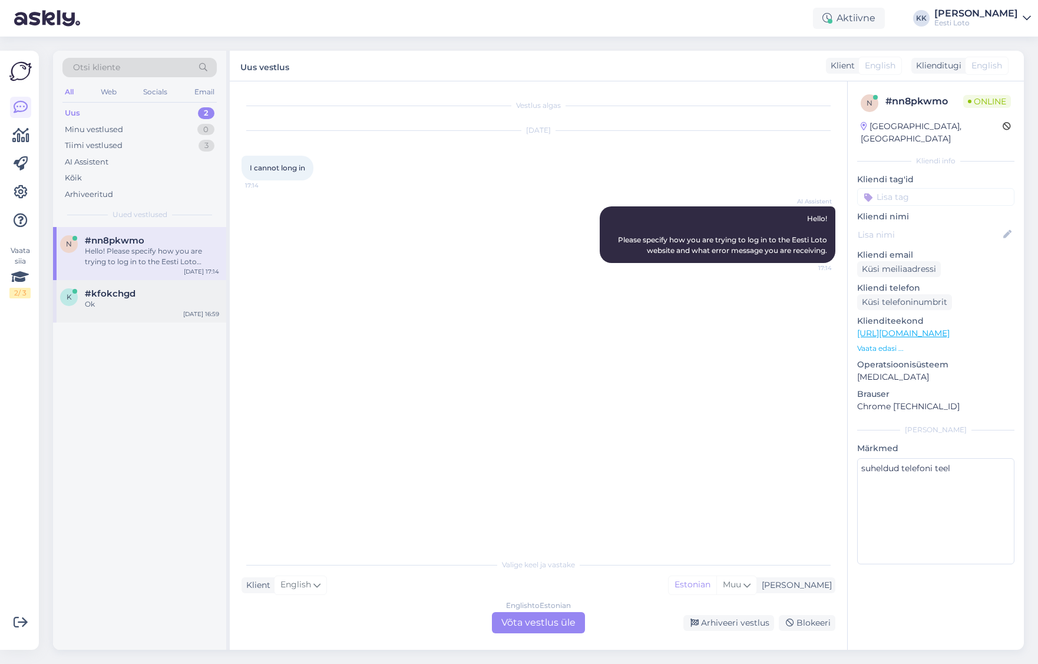
click at [128, 298] on span "#kfokchgd" at bounding box center [110, 293] width 51 height 11
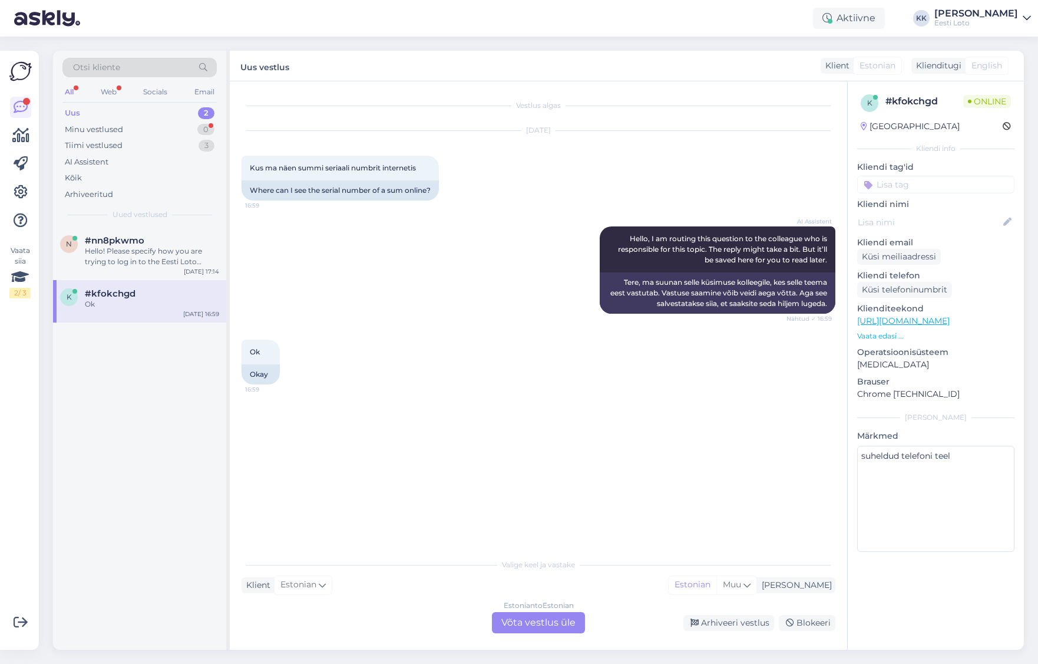
click at [542, 618] on div "Estonian to Estonian Võta vestlus üle" at bounding box center [538, 622] width 93 height 21
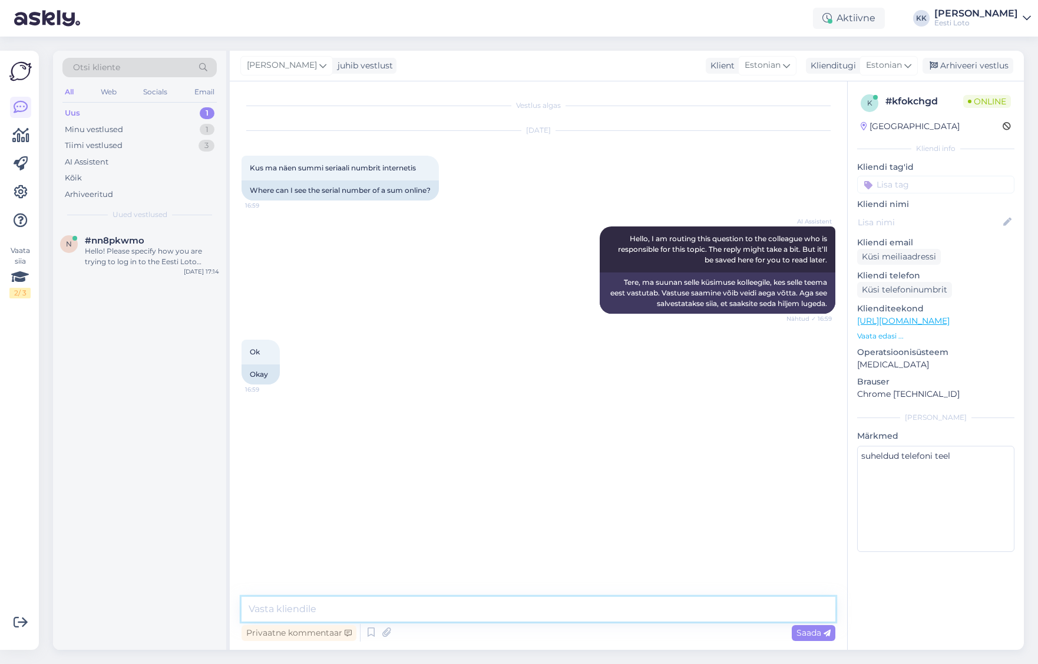
click at [456, 605] on textarea at bounding box center [539, 608] width 594 height 25
type textarea "Tere. Kas Te mõtlete pileti numbrit?"
click at [920, 186] on input at bounding box center [935, 185] width 157 height 18
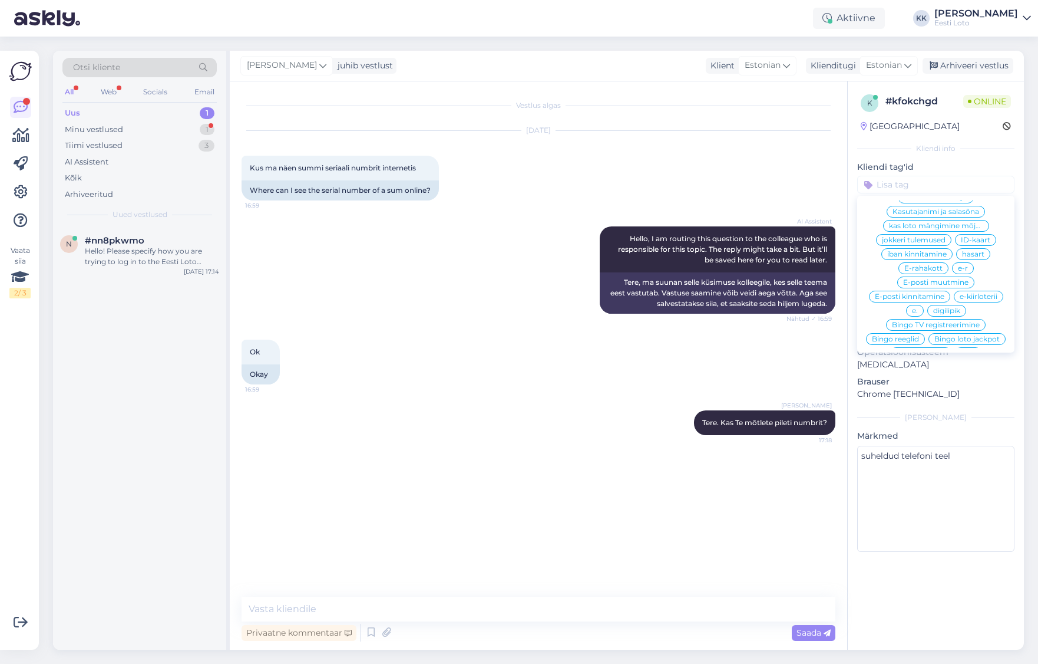
scroll to position [418, 0]
click at [992, 291] on span "e-kiirloterii" at bounding box center [979, 294] width 38 height 7
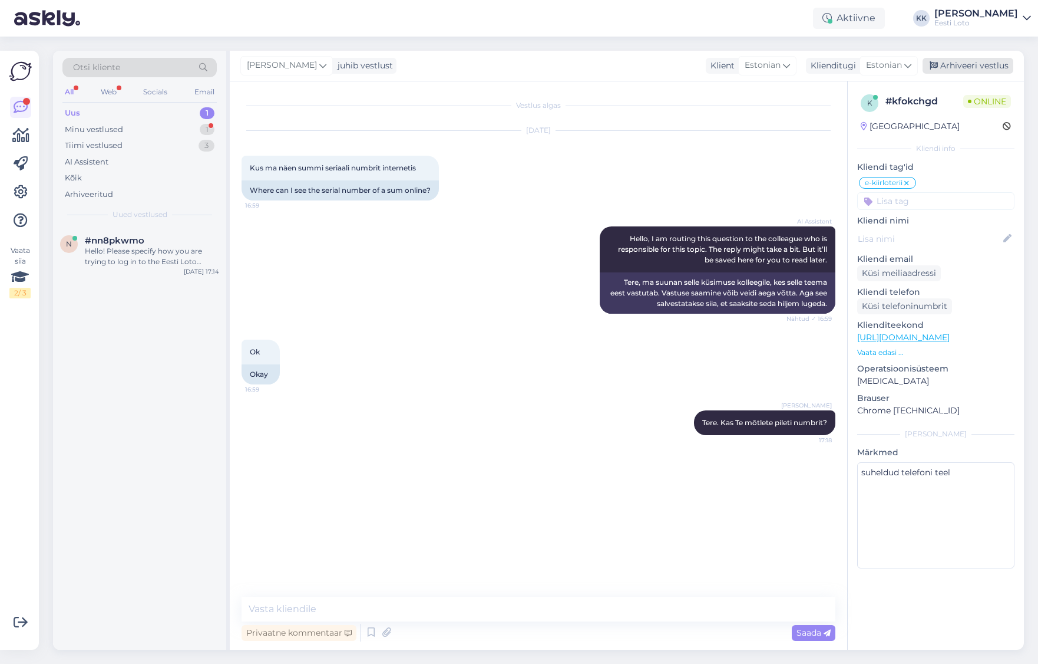
click at [972, 68] on div "Arhiveeri vestlus" at bounding box center [968, 66] width 91 height 16
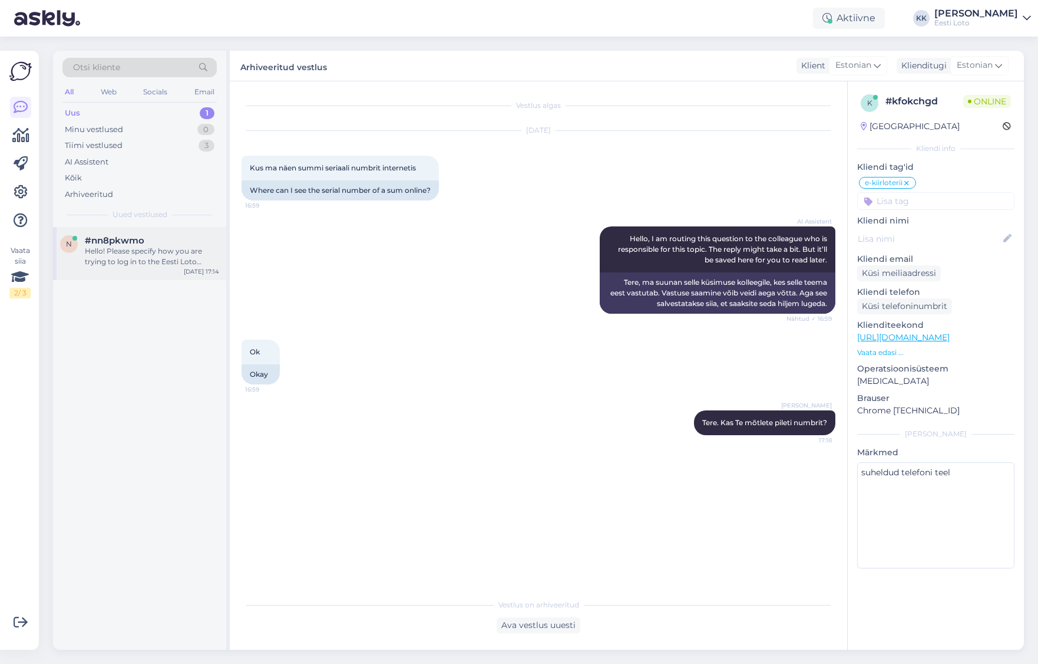
click at [110, 262] on div "Hello! Please specify how you are trying to log in to the Eesti Loto website an…" at bounding box center [152, 256] width 134 height 21
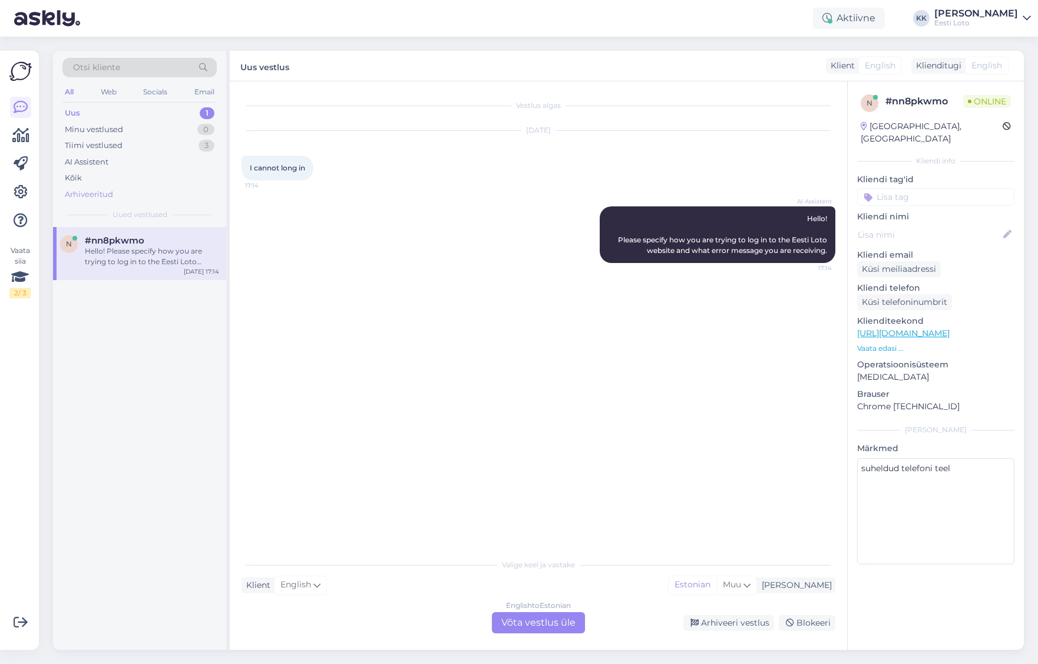
click at [113, 193] on div "Arhiveeritud" at bounding box center [139, 194] width 154 height 17
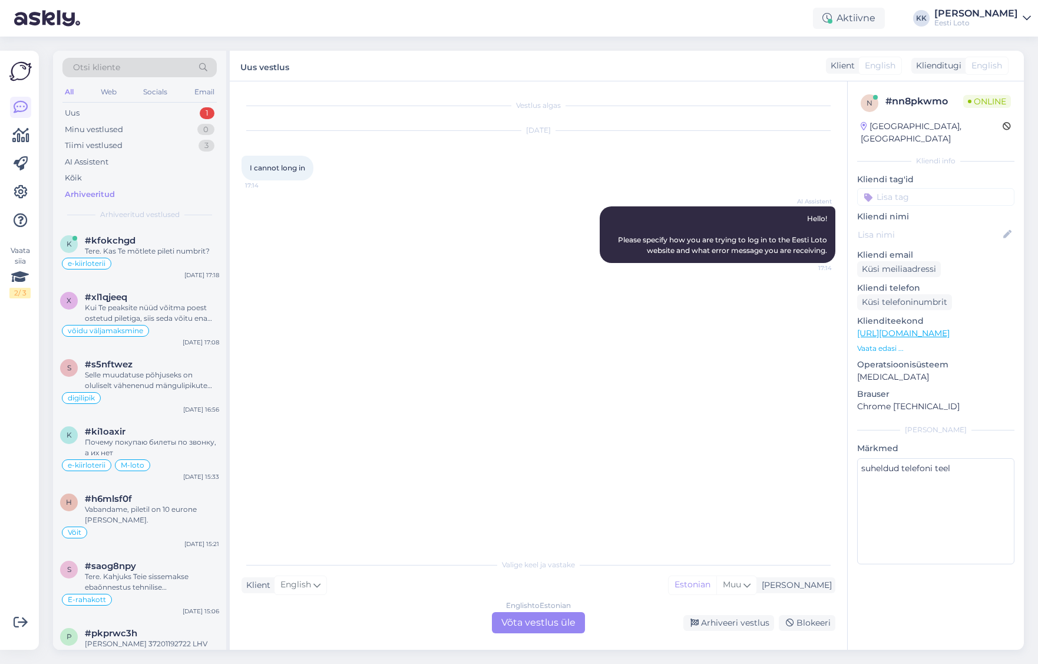
click at [133, 67] on div "Otsi kliente" at bounding box center [139, 67] width 154 height 19
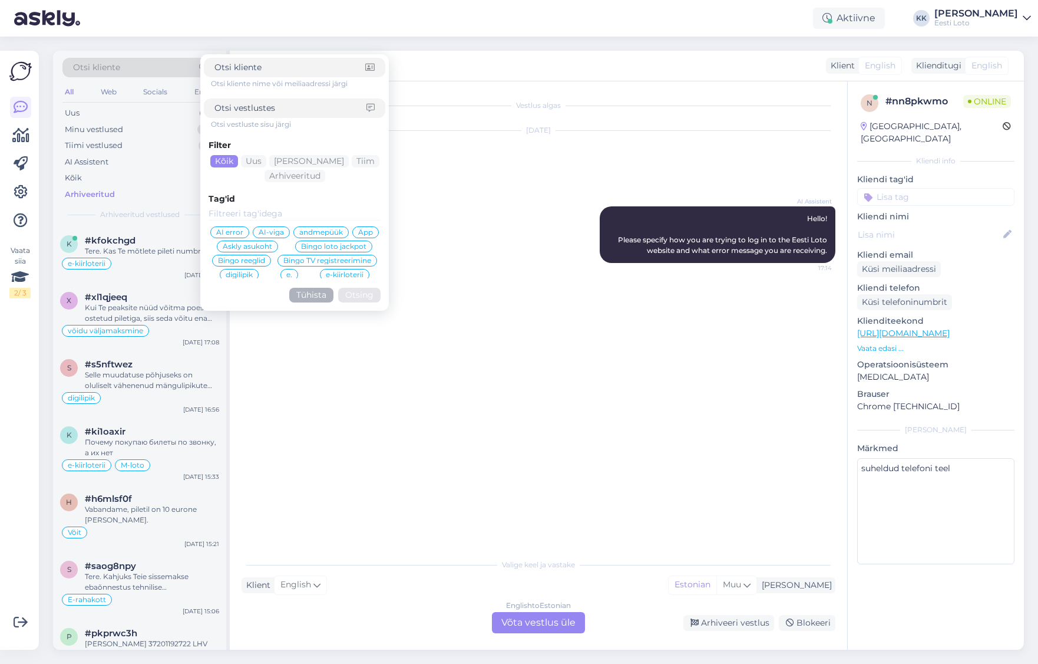
click at [265, 110] on input at bounding box center [291, 108] width 152 height 12
type input "palun täpsustage"
click button "Otsing" at bounding box center [359, 295] width 42 height 15
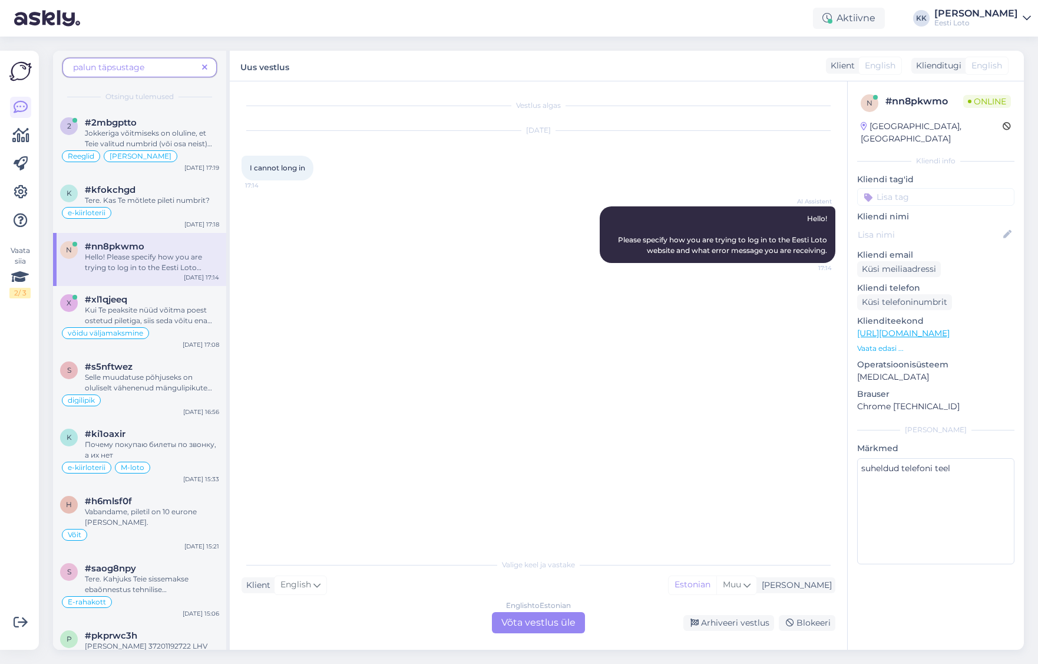
click at [161, 271] on span "Hello! Please specify how you are trying to log in to the Eesti Loto website an…" at bounding box center [150, 272] width 131 height 41
click at [164, 309] on span "Kui Te peaksite nüüd võitma poest ostetud piletiga, siis seda võitu enam e-raha…" at bounding box center [150, 330] width 130 height 51
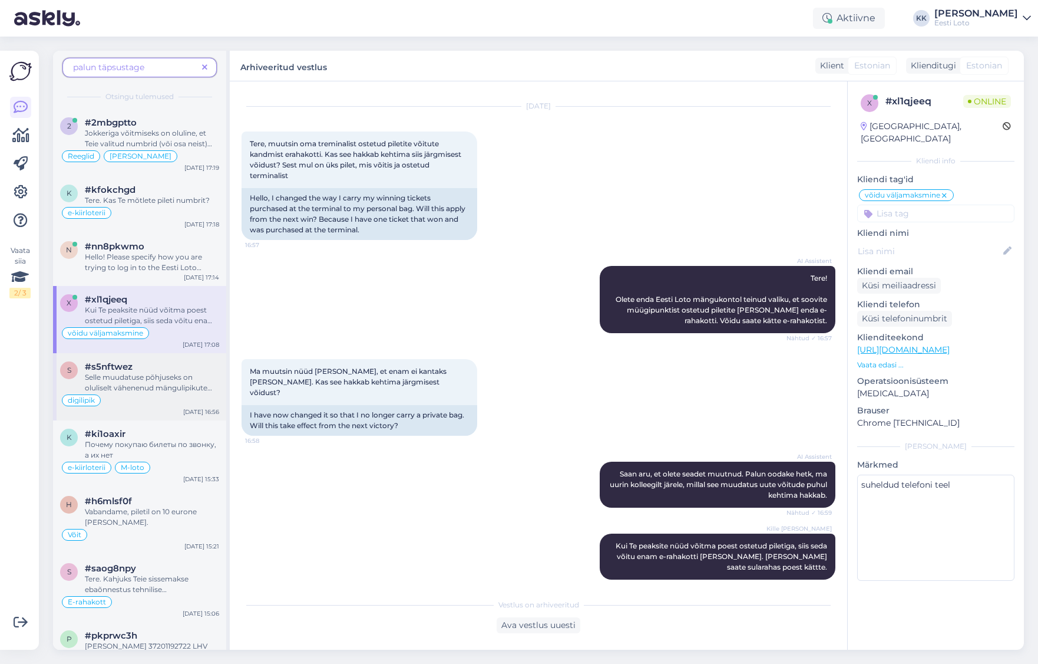
click at [141, 377] on span "Selle muudatuse põhjuseks on oluliselt vähenenud mängulipikute kasutus, tehnili…" at bounding box center [150, 456] width 131 height 168
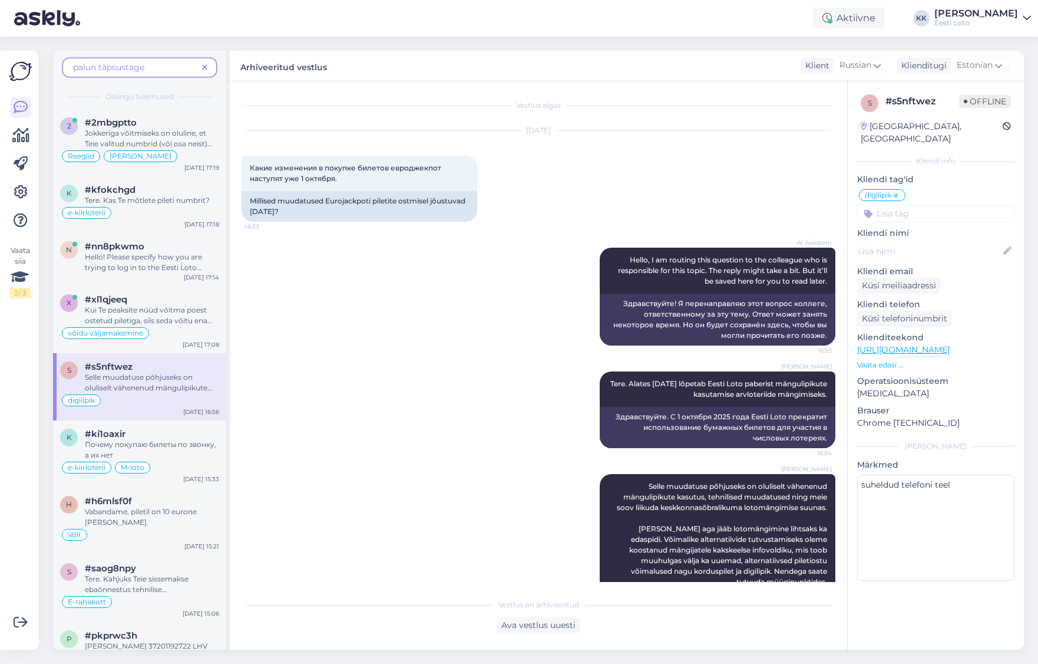
scroll to position [162, 0]
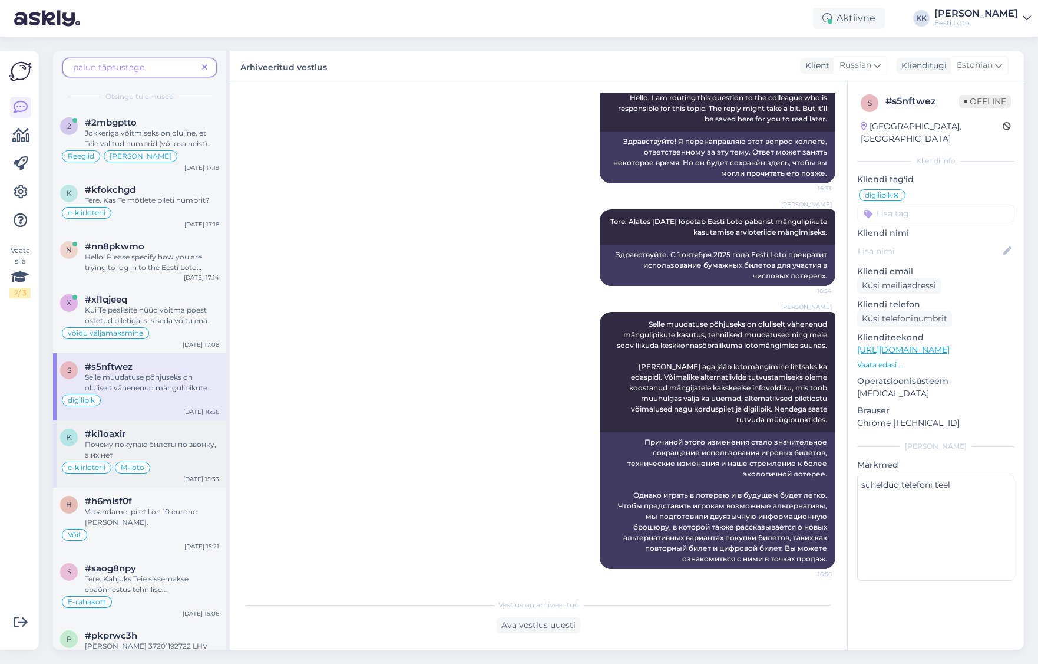
click at [180, 453] on div "Почему покупаю билеты по звонку, а их нет" at bounding box center [152, 449] width 134 height 21
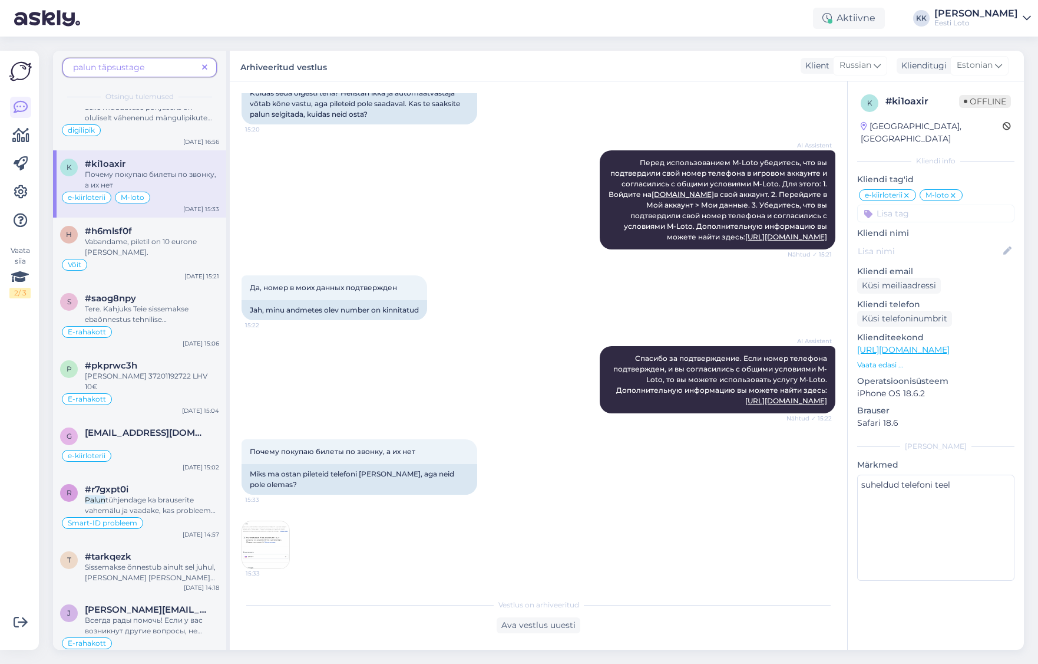
scroll to position [273, 0]
click at [167, 236] on span "Vabandame, piletil on 10 eurone [PERSON_NAME]." at bounding box center [141, 243] width 112 height 19
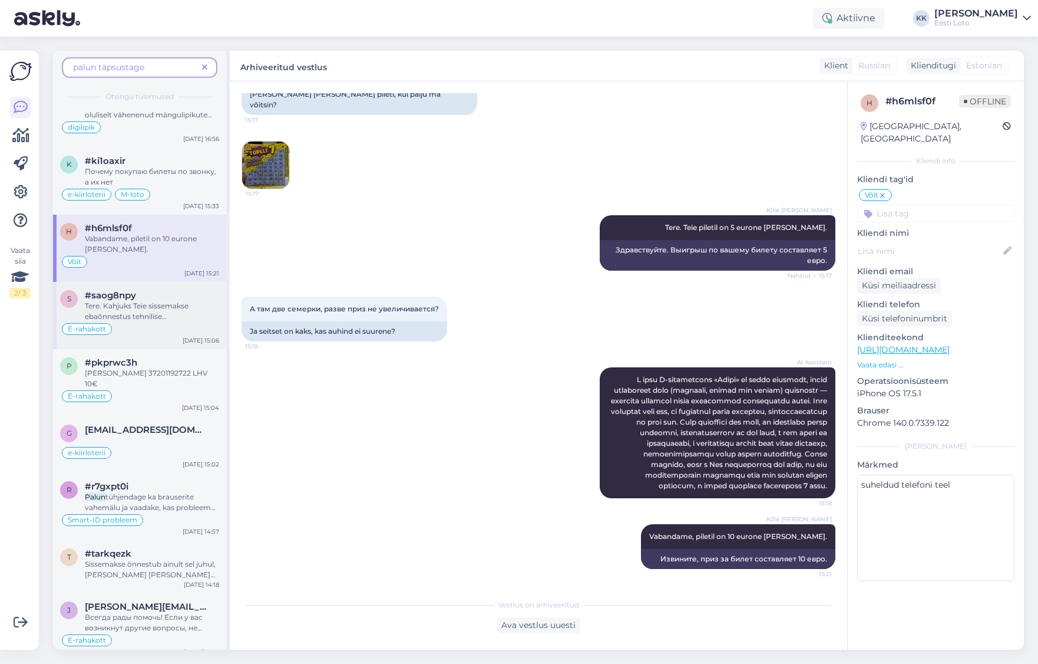
click at [182, 306] on span "Tere. Kahjuks Teie sissemakse ebaõnnestus tehnilise [PERSON_NAME] tõttu. Kontro…" at bounding box center [152, 337] width 134 height 72
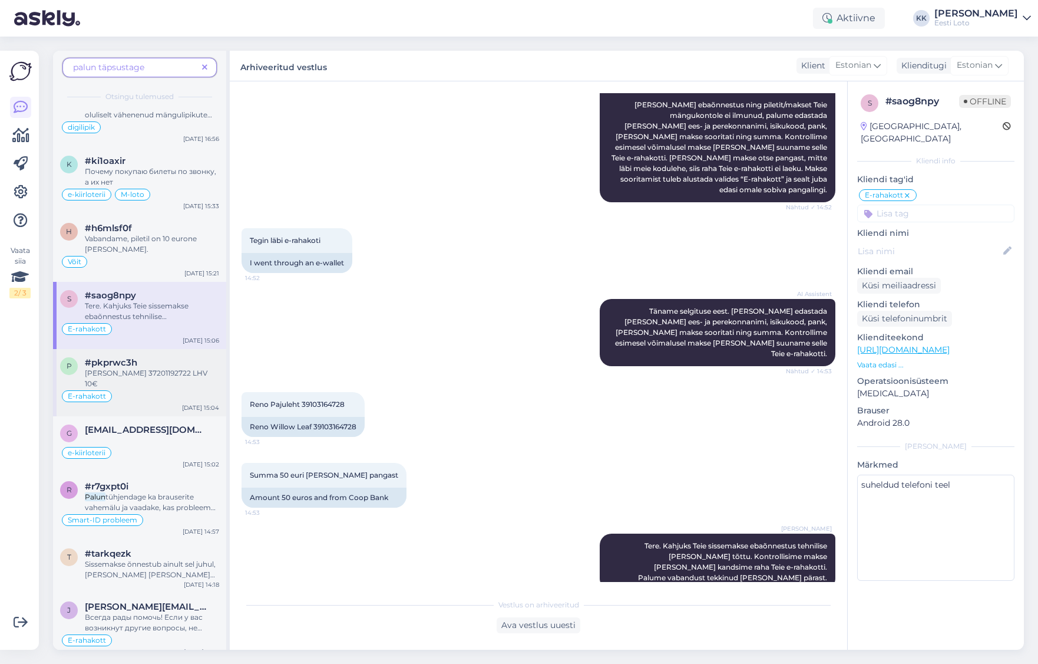
click at [158, 357] on div "#pkprwc3h" at bounding box center [152, 362] width 134 height 11
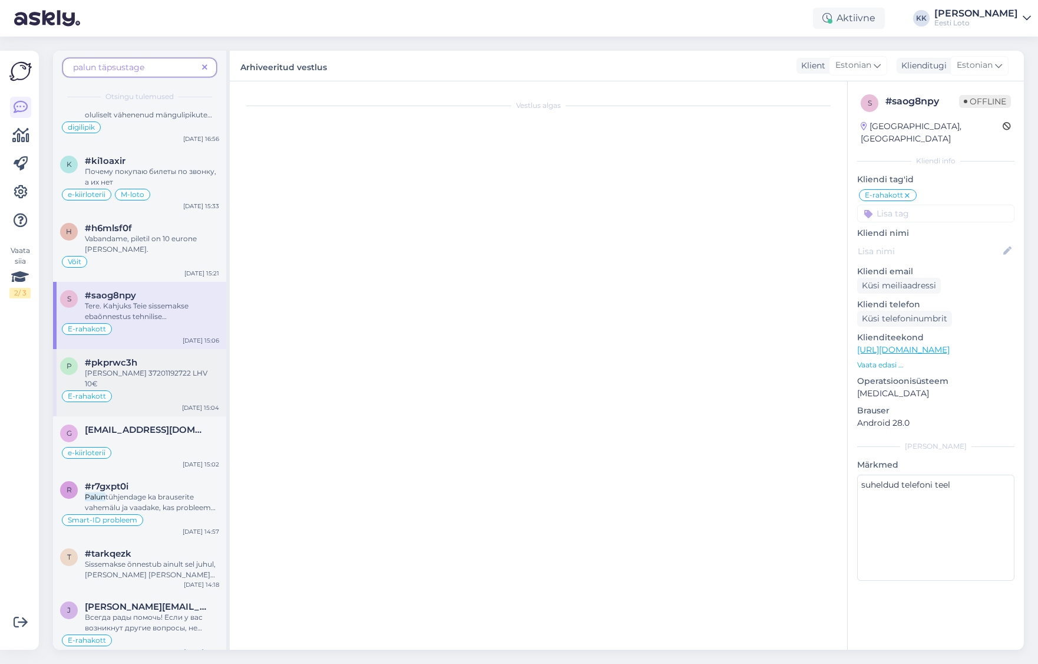
scroll to position [0, 0]
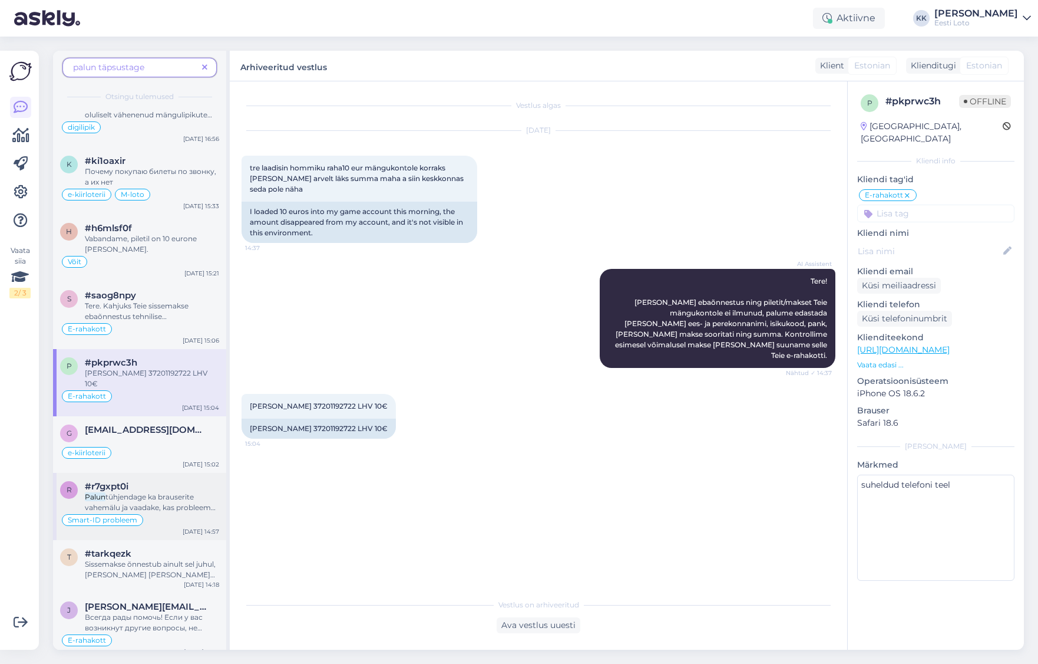
click at [173, 492] on span "tühjendage ka brauserite vahemälu ja vaadake, kas probleem kordub." at bounding box center [150, 507] width 131 height 30
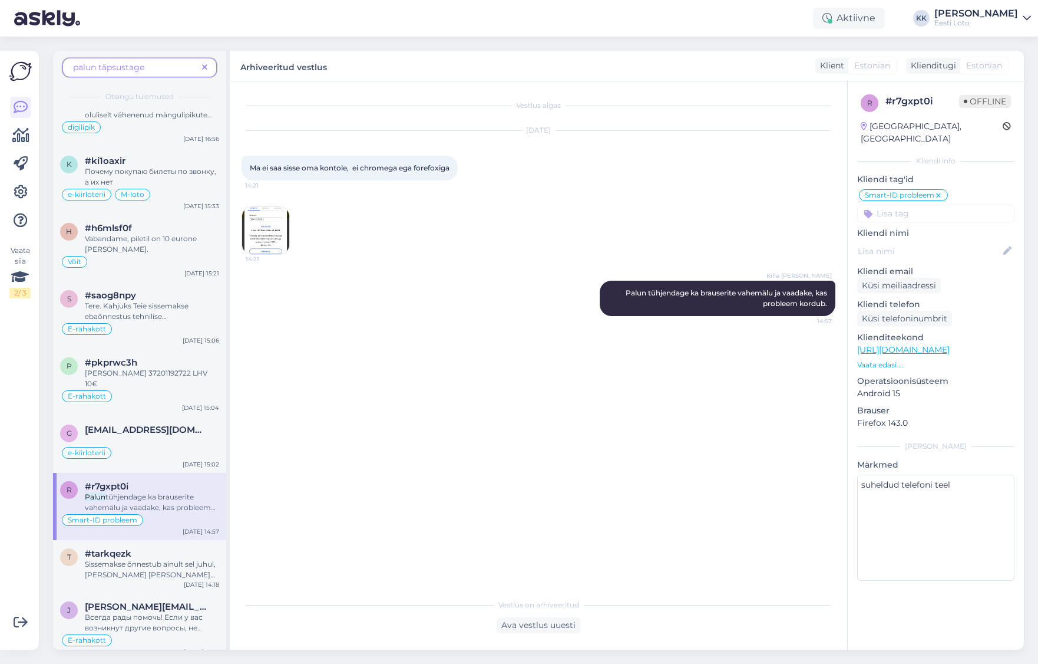
click at [99, 66] on span "palun täpsustage" at bounding box center [108, 67] width 71 height 11
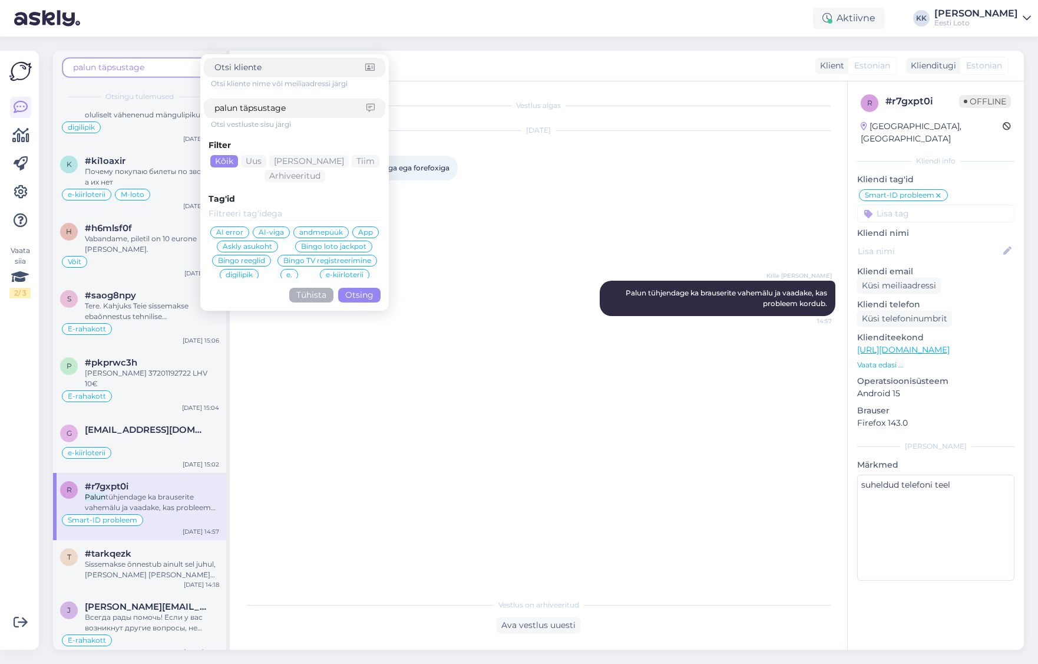
click at [240, 108] on input "palun täpsustage" at bounding box center [291, 108] width 152 height 12
drag, startPoint x: 240, startPoint y: 108, endPoint x: 210, endPoint y: 109, distance: 30.1
click at [215, 109] on input "palun täpsustage" at bounding box center [291, 108] width 152 height 12
type input "täpsustage"
click button "Otsing" at bounding box center [359, 295] width 42 height 15
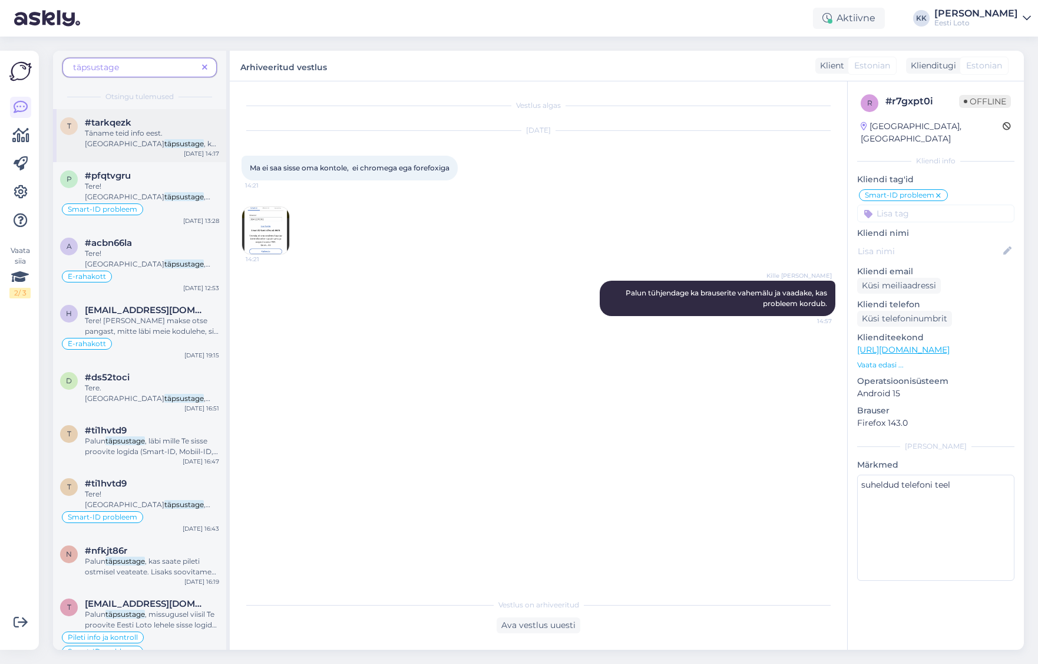
click at [164, 144] on span ", kas makse sooritati isiklikult pangakontolt või ettevõtte kontolt? Sissemakse…" at bounding box center [152, 170] width 134 height 62
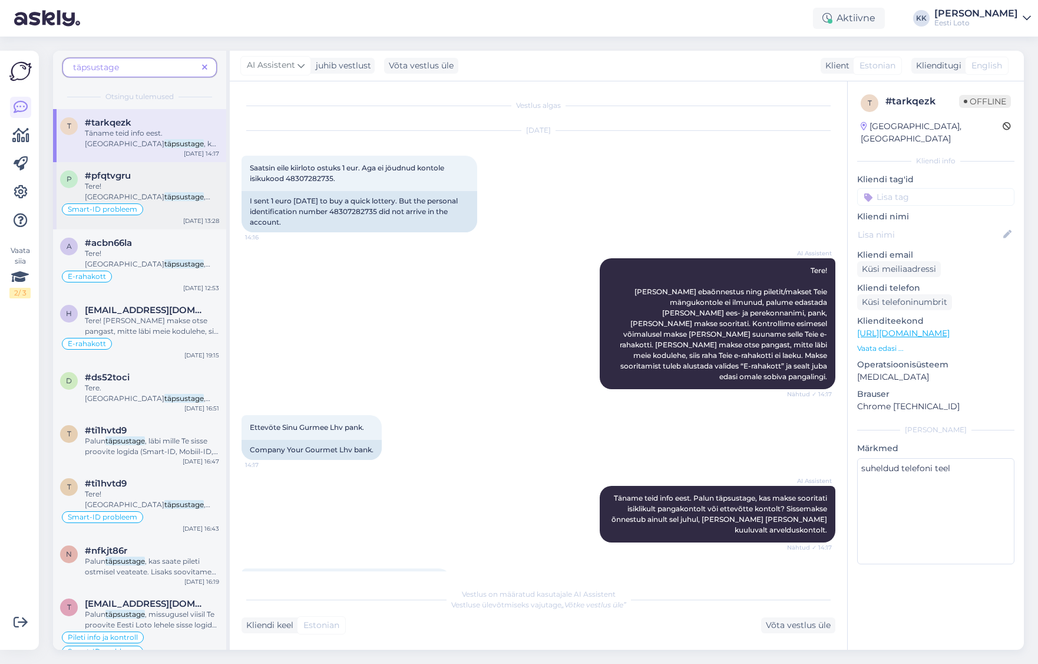
scroll to position [148, 0]
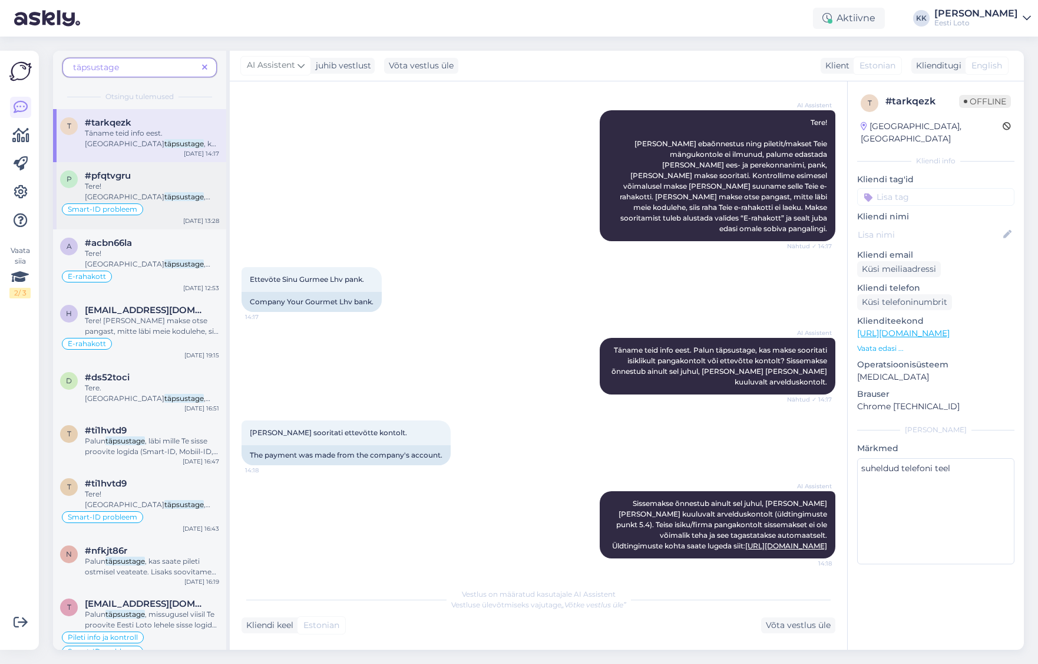
click at [164, 192] on mark "täpsustage" at bounding box center [183, 196] width 39 height 9
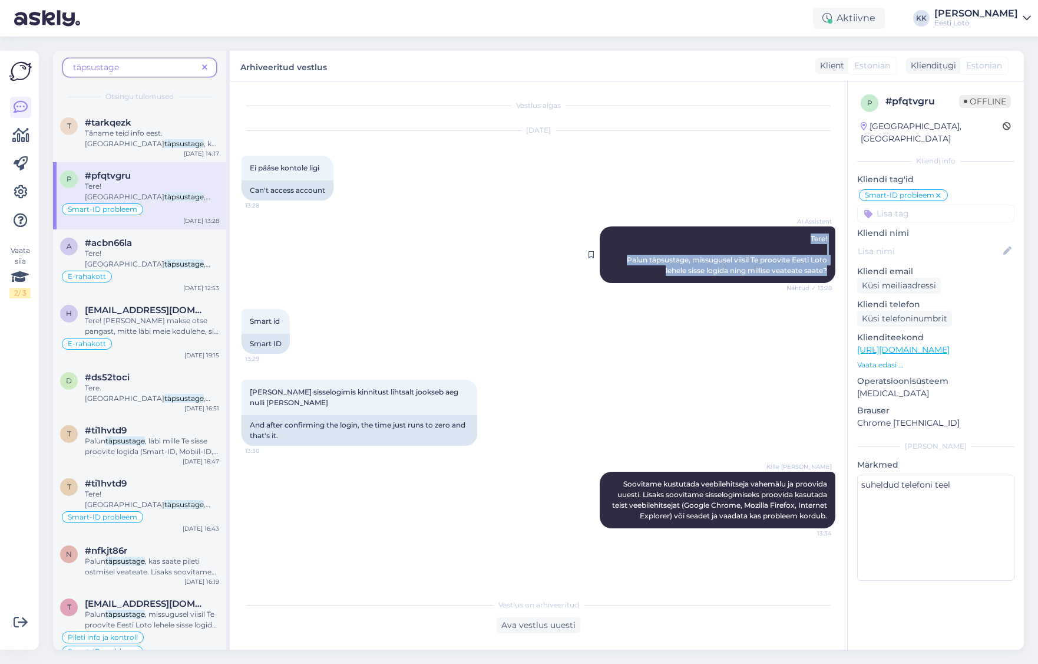
drag, startPoint x: 807, startPoint y: 238, endPoint x: 829, endPoint y: 275, distance: 42.2
click at [828, 275] on div "AI Assistent Tere! Palun täpsustage, missugusel viisil Te proovite Eesti Loto l…" at bounding box center [718, 254] width 236 height 57
copy span "Tere! Palun täpsustage, missugusel viisil Te proovite Eesti Loto lehele sisse l…"
click at [202, 66] on span at bounding box center [204, 67] width 15 height 12
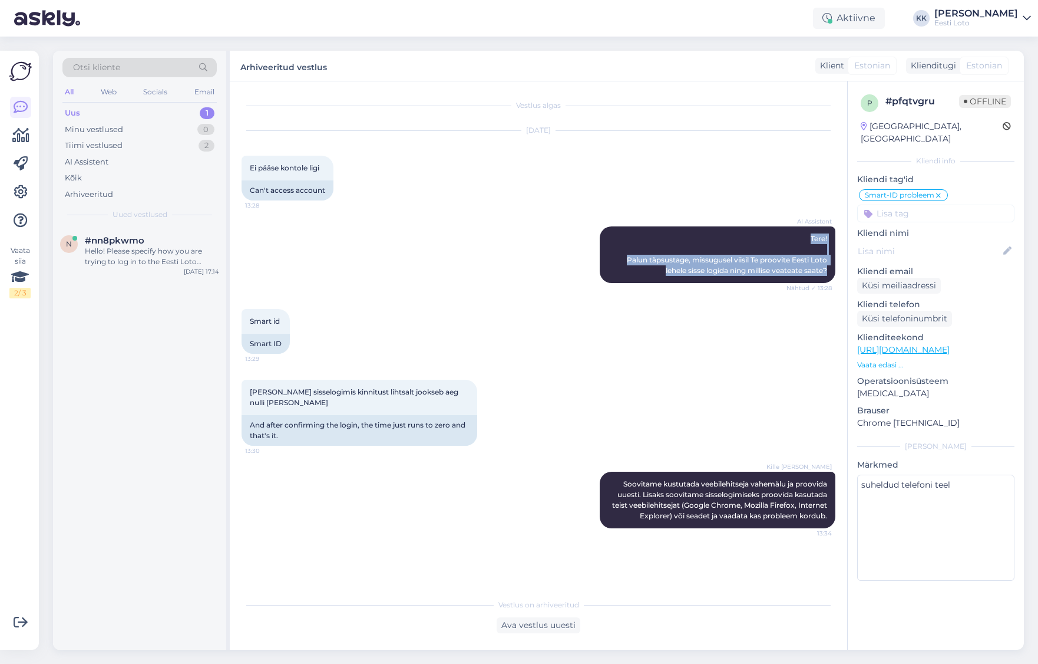
click at [130, 113] on div "Uus 1" at bounding box center [139, 113] width 154 height 17
click at [124, 253] on div "Hello! Please specify how you are trying to log in to the Eesti Loto website an…" at bounding box center [152, 256] width 134 height 21
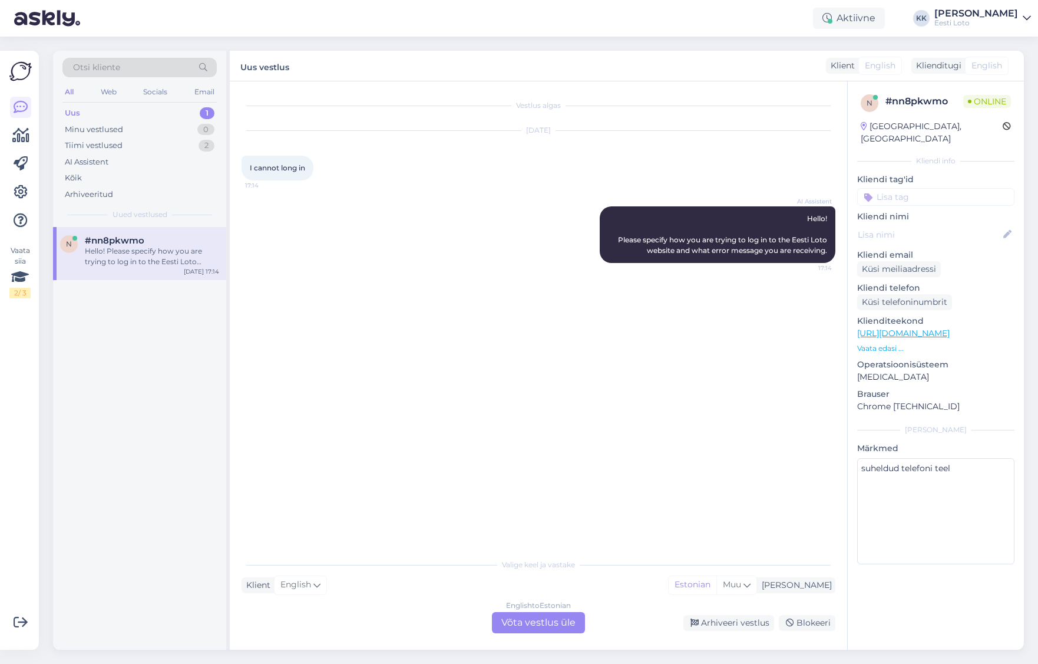
click at [554, 622] on div "English to Estonian Võta vestlus üle" at bounding box center [538, 622] width 93 height 21
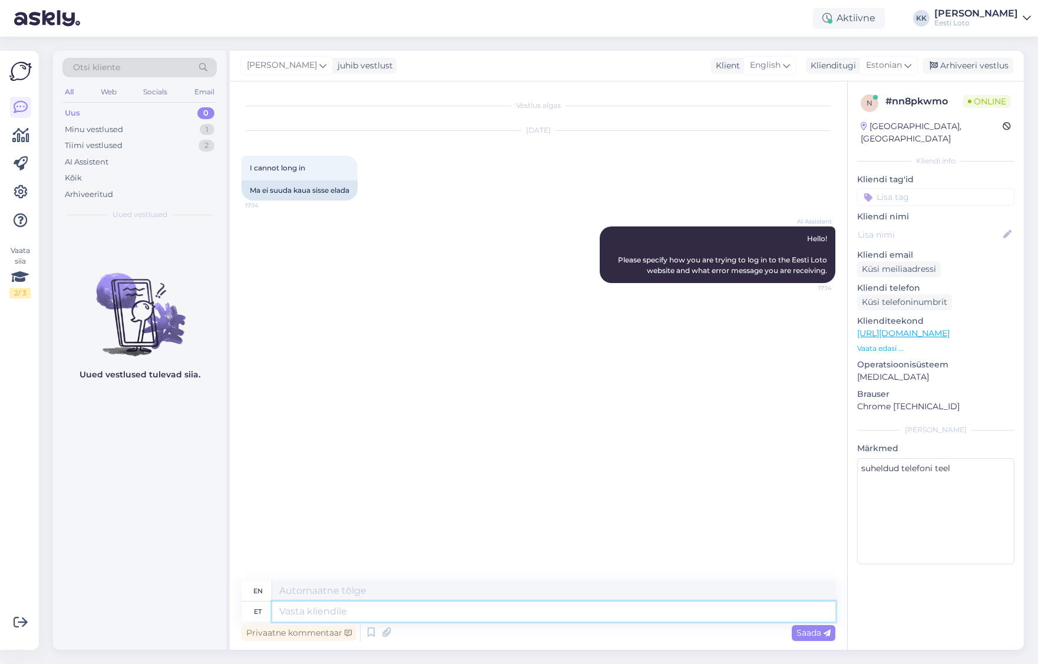
click at [483, 603] on textarea at bounding box center [553, 611] width 563 height 20
paste textarea "Tere! Palun täpsustage, missugusel viisil Te proovite Eesti Loto lehele sisse l…"
type textarea "Tere! Palun täpsustage, missugusel viisil Te proovite Eesti Loto lehele sisse l…"
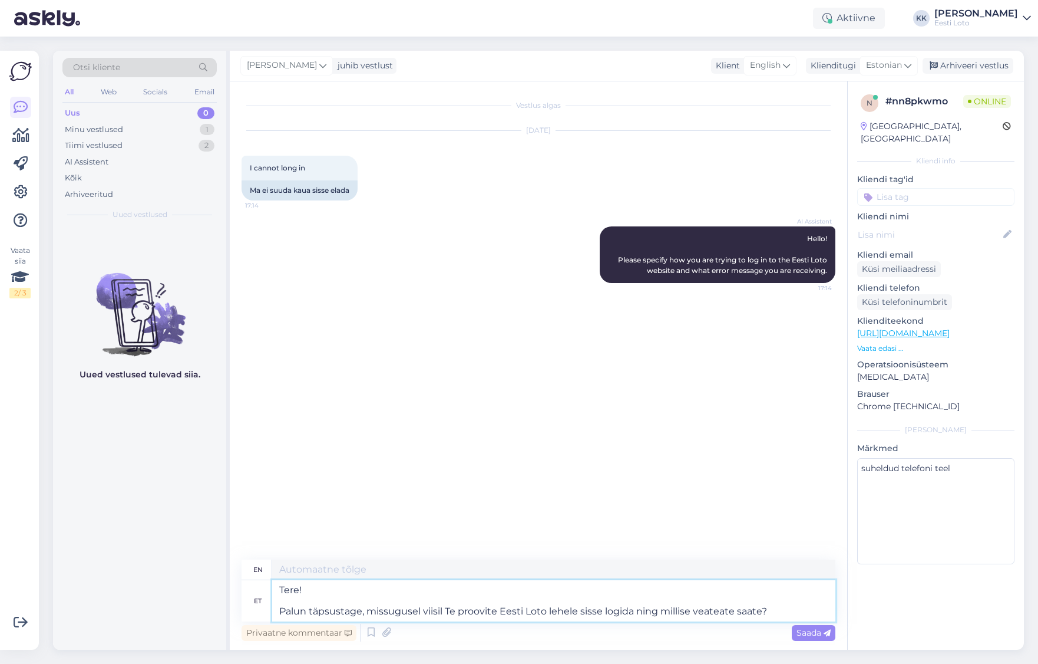
type textarea "Hello! Please specify how you are trying to log in to the Estonian Lottery webs…"
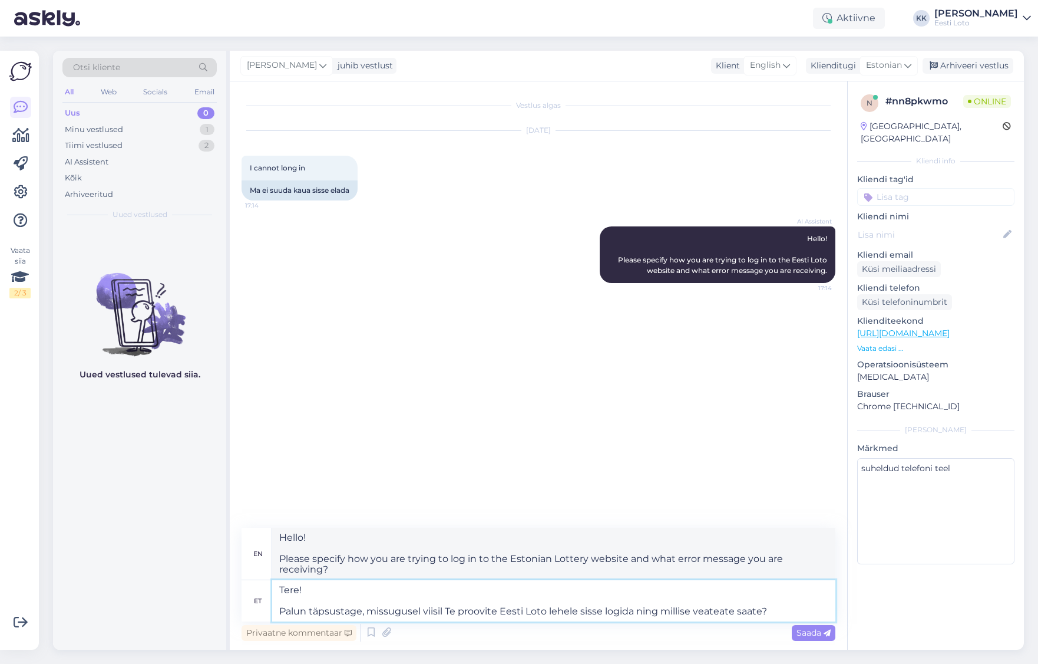
click at [276, 611] on textarea "Tere! Palun täpsustage, missugusel viisil Te proovite Eesti Loto lehele sisse l…" at bounding box center [553, 600] width 563 height 41
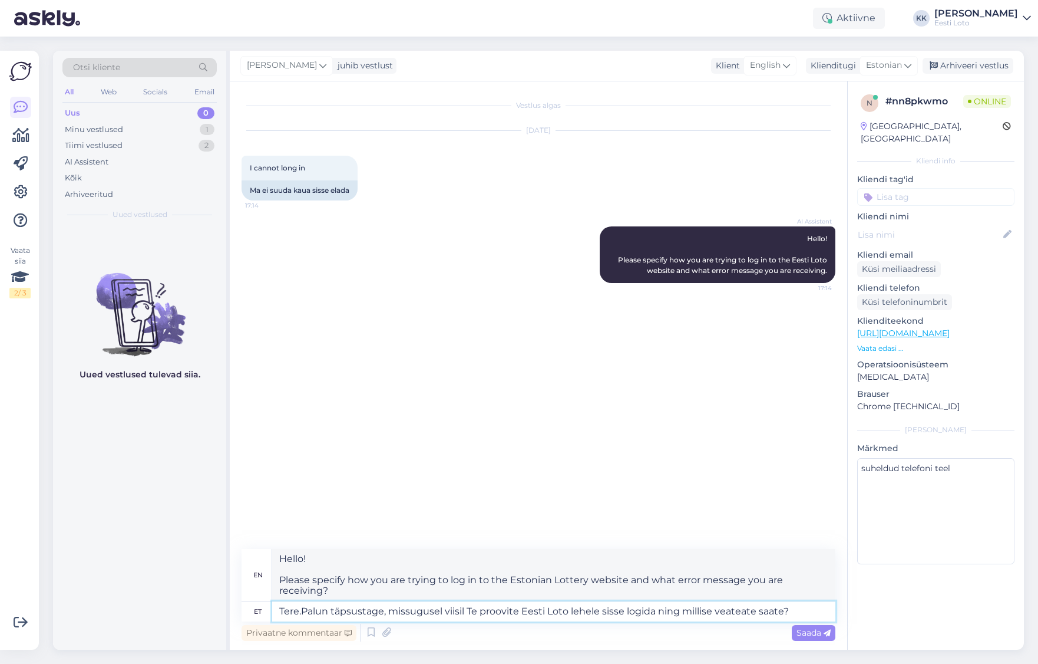
type textarea "Tere. Palun täpsustage, missugusel viisil Te proovite Eesti Loto lehele sisse l…"
type textarea "Hello. Please specify how you are trying to log in to the Estonian Lottery webs…"
type textarea "Tere. Palun täpsustage, missugusel viisil Te proovite Eesti Loto lehele sisse l…"
click at [810, 630] on span "Saada" at bounding box center [814, 632] width 34 height 11
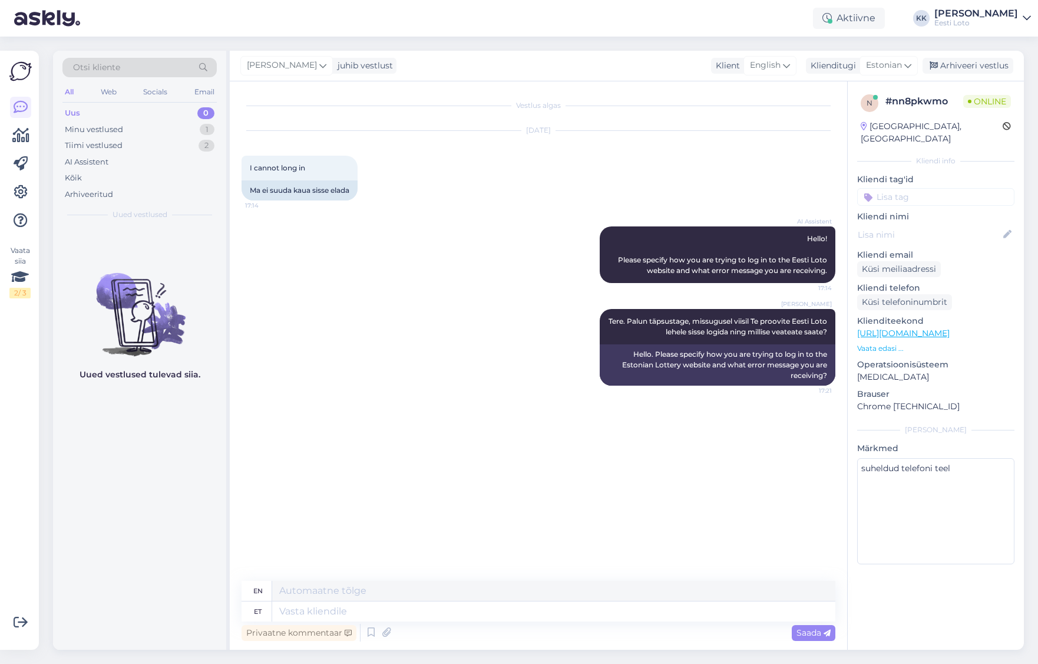
click at [945, 188] on input at bounding box center [935, 197] width 157 height 18
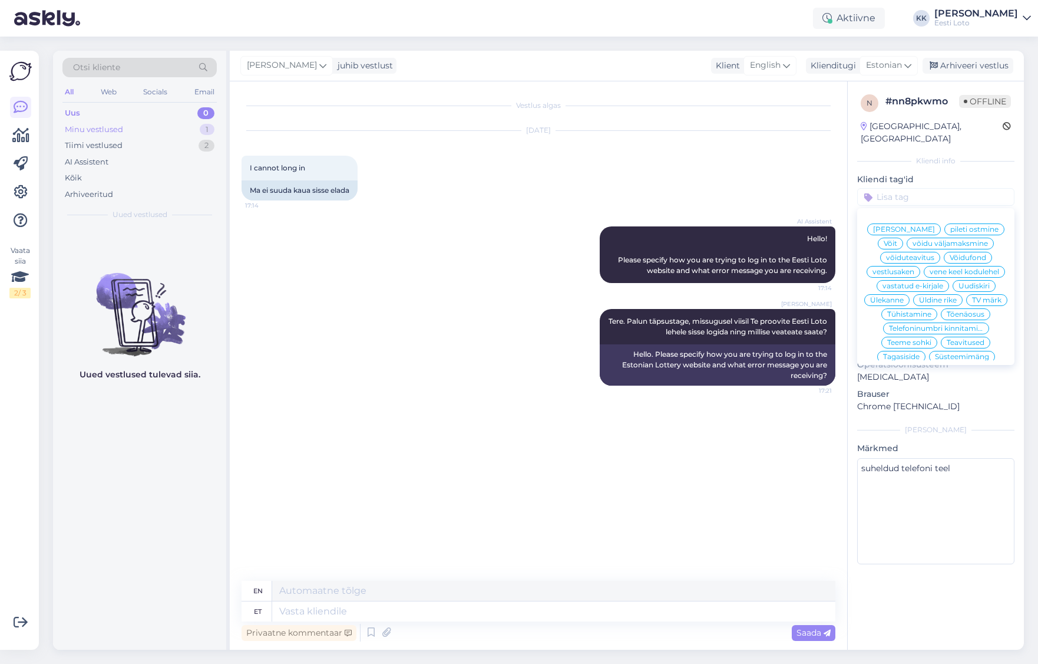
click at [107, 131] on div "Minu vestlused" at bounding box center [94, 130] width 58 height 12
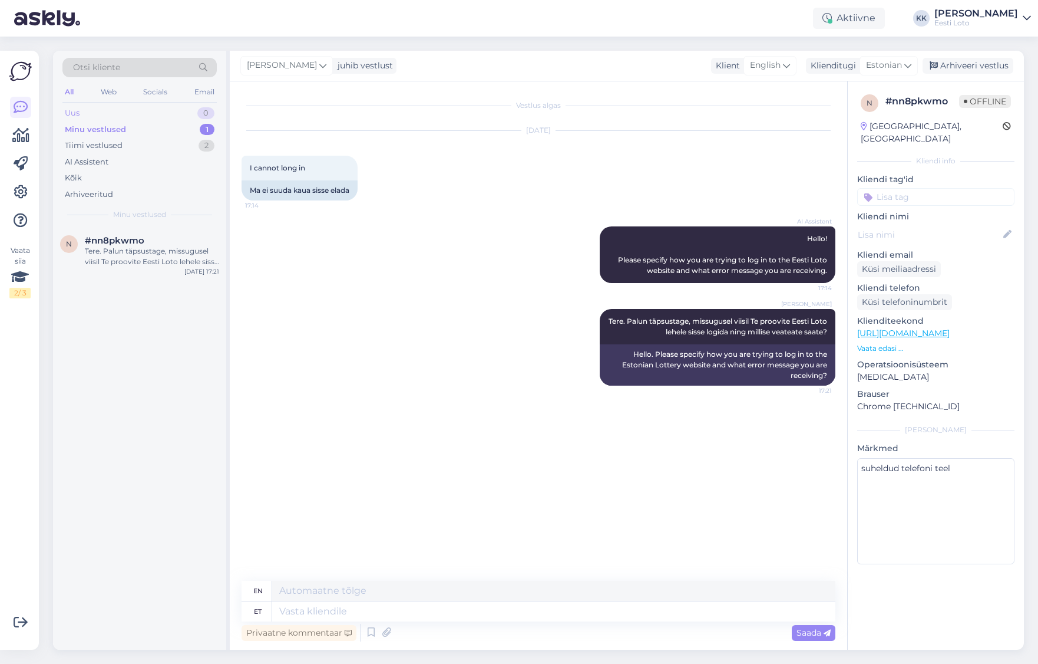
click at [107, 109] on div "Uus 0" at bounding box center [139, 113] width 154 height 17
